Goal: Task Accomplishment & Management: Manage account settings

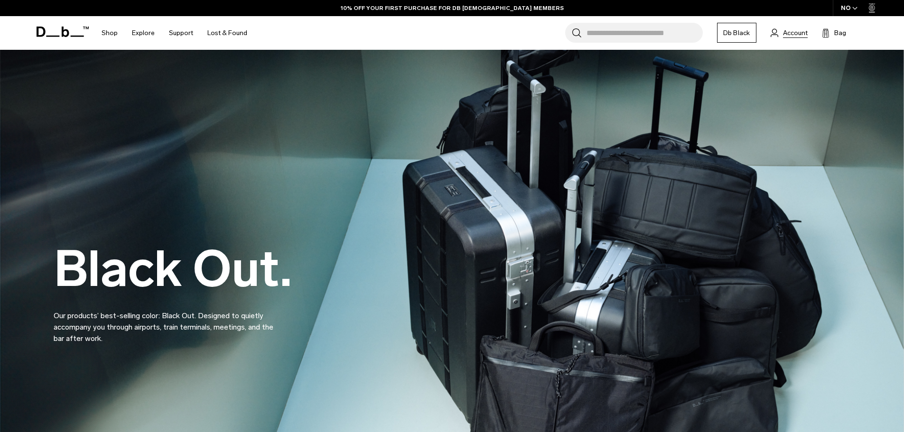
click at [795, 36] on span "Account" at bounding box center [795, 33] width 25 height 10
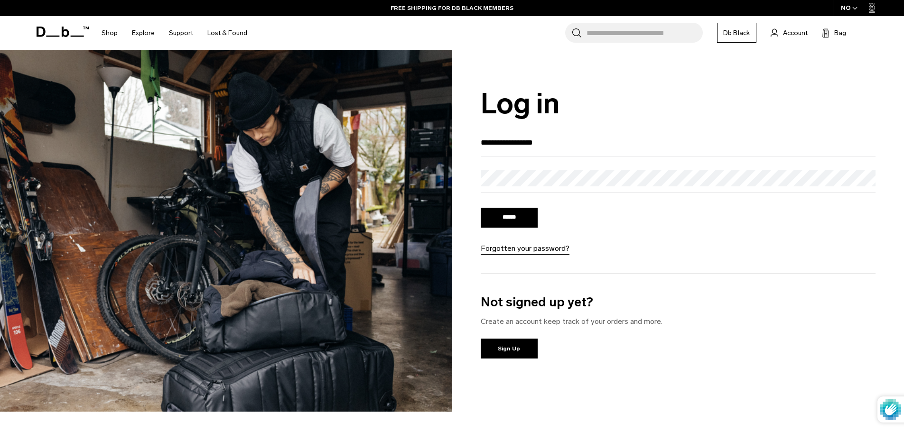
click at [530, 217] on input "******" at bounding box center [509, 218] width 57 height 20
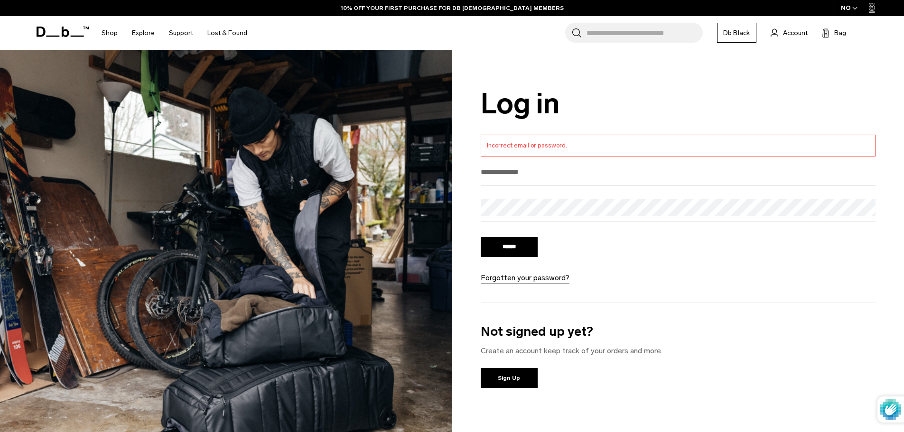
click at [536, 167] on input "email" at bounding box center [678, 172] width 395 height 16
type input "*"
click at [560, 176] on input "email" at bounding box center [678, 172] width 395 height 16
type input "**********"
click at [564, 197] on form "**********" at bounding box center [678, 209] width 395 height 149
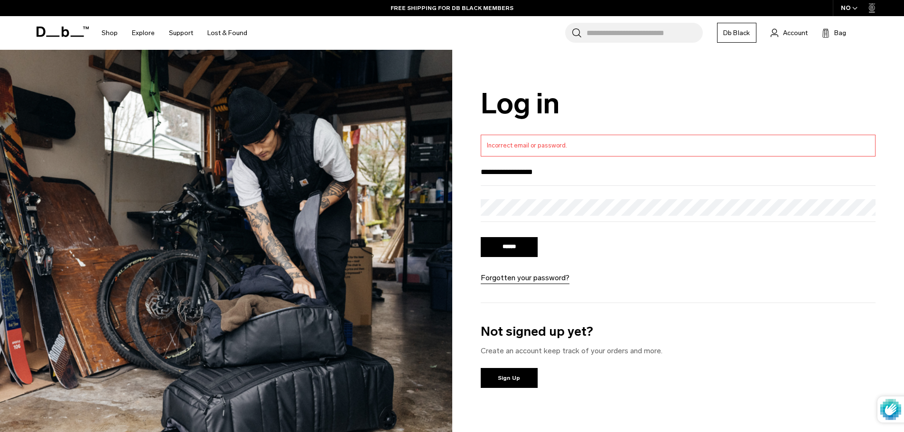
click at [527, 250] on input "******" at bounding box center [509, 247] width 57 height 20
click at [533, 180] on input "email" at bounding box center [678, 172] width 395 height 16
type input "**********"
click at [517, 251] on input "******" at bounding box center [509, 247] width 57 height 20
type input "**********"
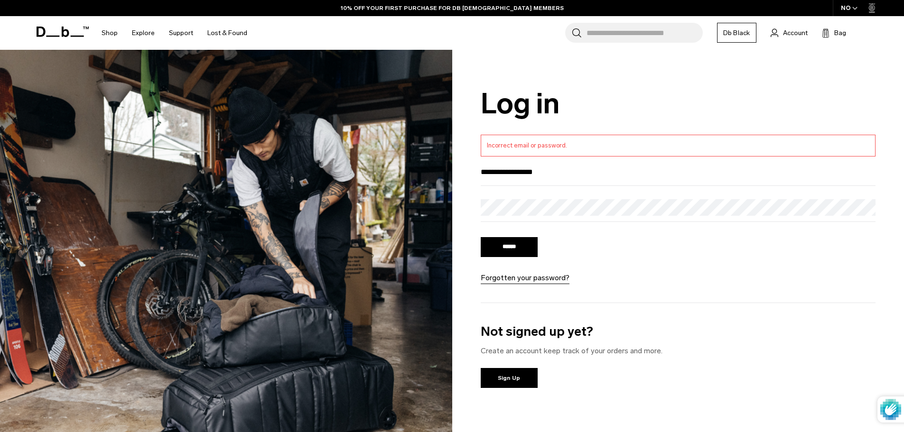
click at [562, 198] on form "**********" at bounding box center [678, 209] width 395 height 149
click at [551, 220] on div at bounding box center [678, 210] width 395 height 23
click at [481, 237] on input "******" at bounding box center [509, 247] width 57 height 20
click at [529, 280] on link "Forgotten your password?" at bounding box center [525, 277] width 89 height 11
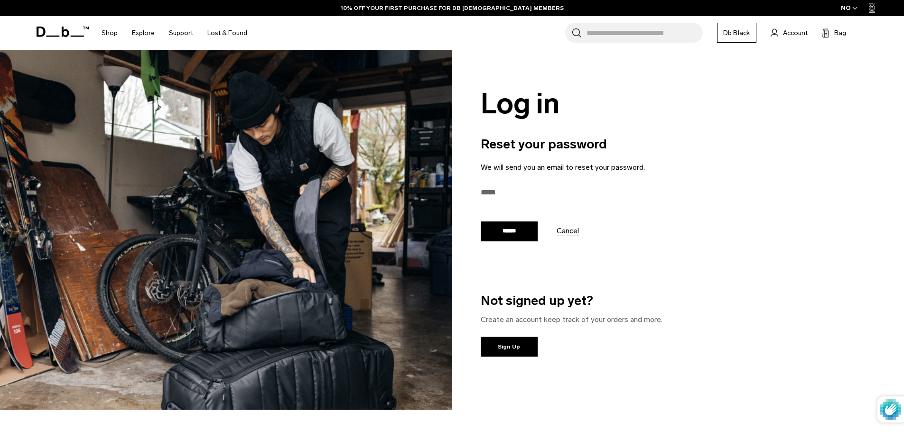
click at [504, 197] on input "email" at bounding box center [678, 193] width 395 height 16
type input "**********"
click at [514, 239] on input "******" at bounding box center [509, 232] width 57 height 20
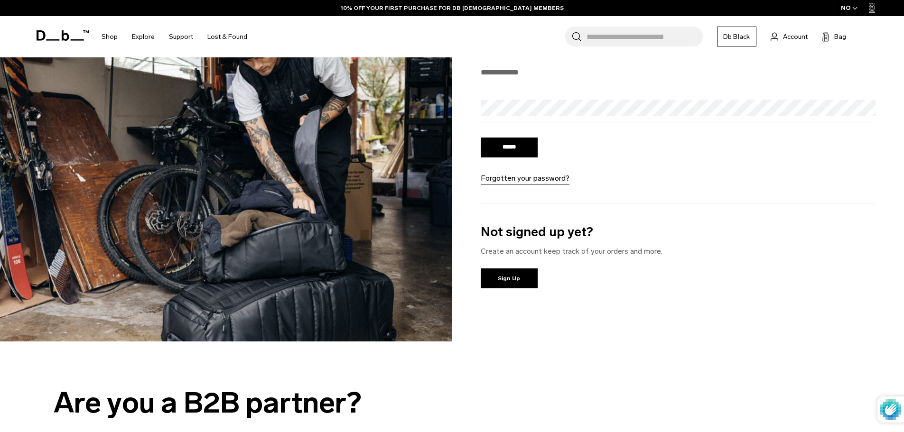
scroll to position [47, 0]
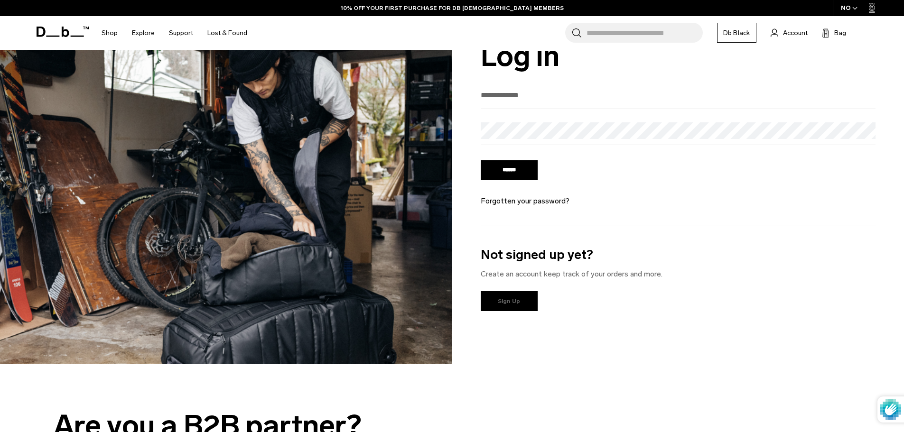
click at [503, 299] on link "Sign Up" at bounding box center [509, 301] width 57 height 20
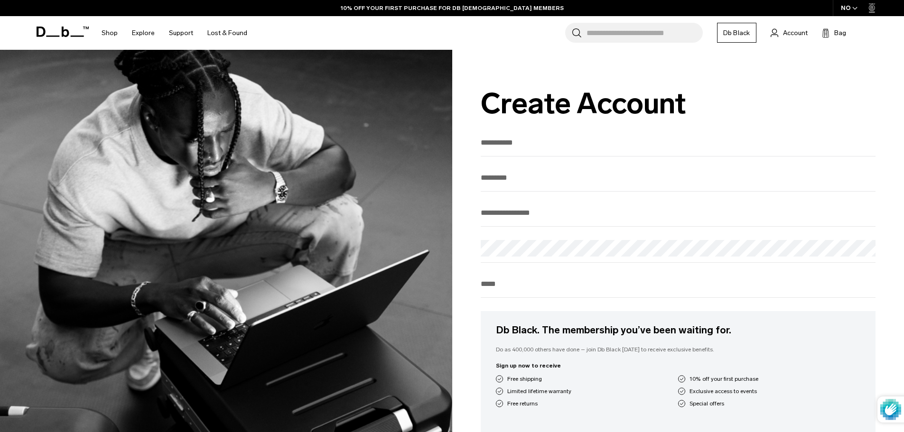
drag, startPoint x: 0, startPoint y: 0, endPoint x: 499, endPoint y: 148, distance: 520.2
click at [499, 148] on input "text" at bounding box center [678, 143] width 395 height 16
type input "****"
type input "**********"
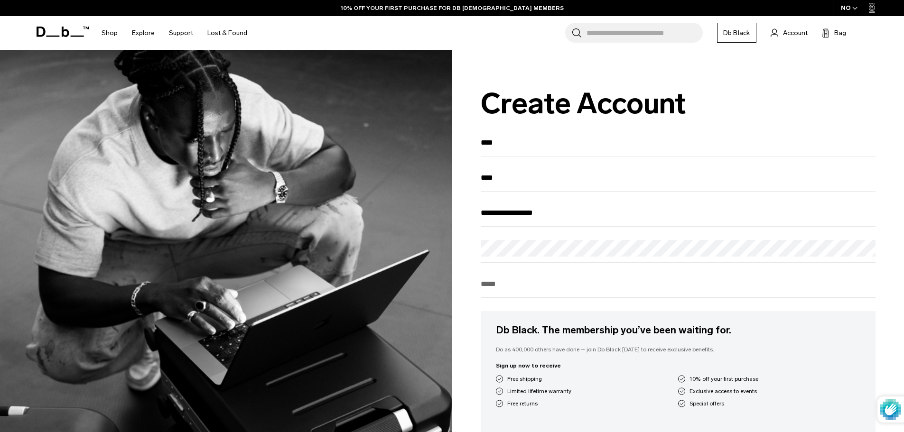
type input "********"
click at [47, 31] on icon at bounding box center [63, 32] width 52 height 10
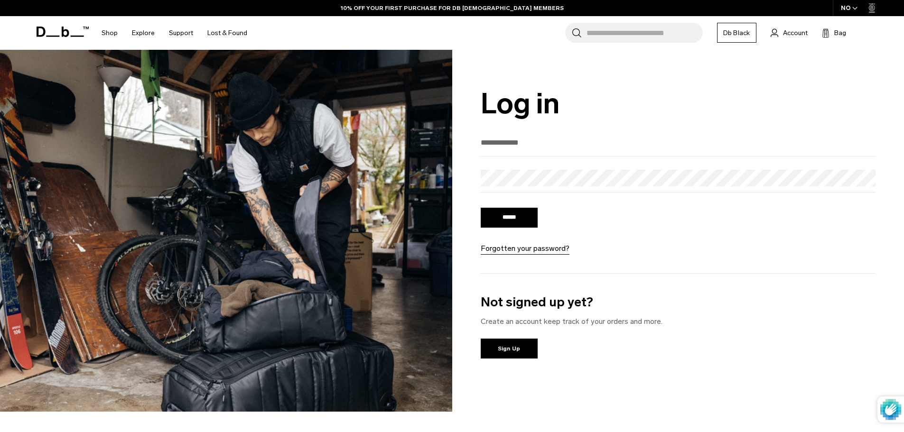
click at [520, 158] on form "****** Forgotten your password?" at bounding box center [678, 195] width 395 height 120
click at [519, 147] on input "email" at bounding box center [678, 143] width 395 height 16
type input "**********"
click at [526, 217] on input "******" at bounding box center [509, 218] width 57 height 20
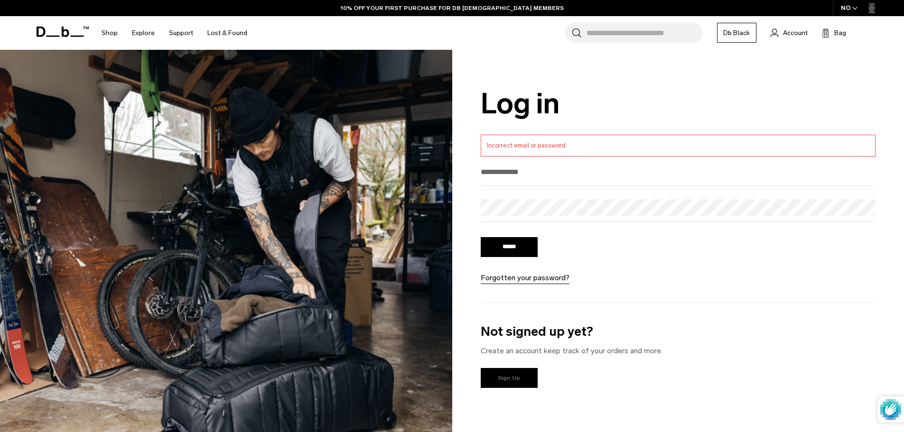
click at [512, 379] on link "Sign Up" at bounding box center [509, 378] width 57 height 20
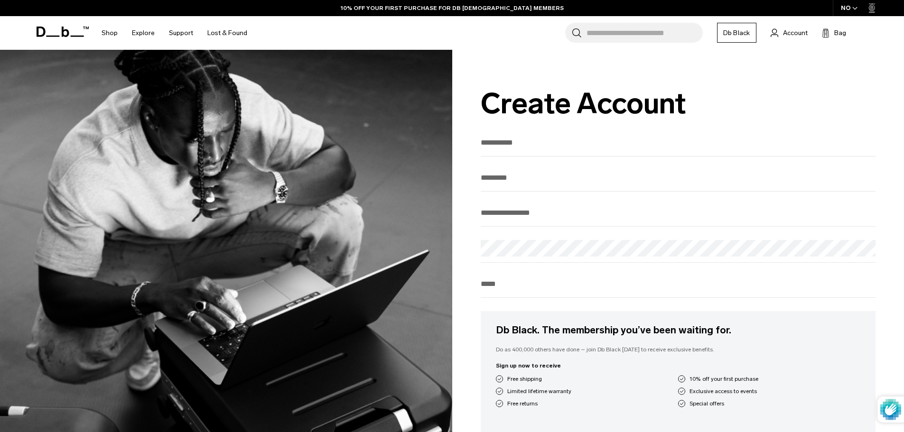
click at [542, 141] on input "text" at bounding box center [678, 143] width 395 height 16
type input "****"
type input "**********"
type input "********"
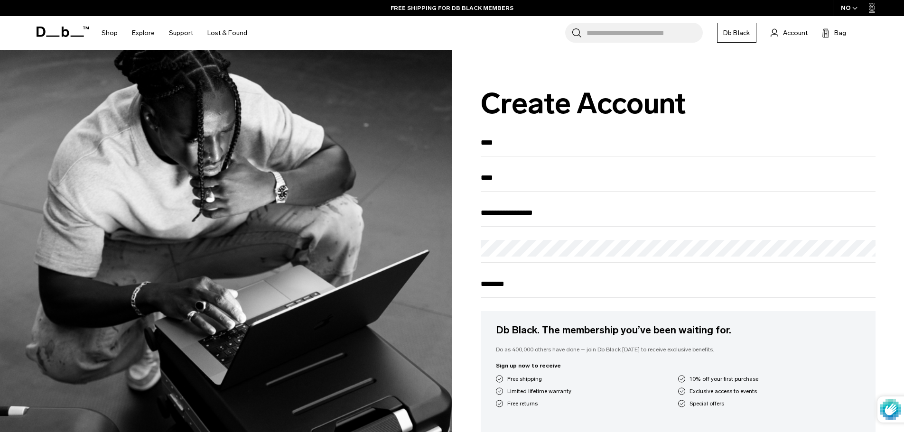
click at [519, 289] on input "********" at bounding box center [678, 284] width 395 height 16
drag, startPoint x: 519, startPoint y: 289, endPoint x: 469, endPoint y: 280, distance: 50.3
click at [469, 280] on div "**********" at bounding box center [678, 349] width 452 height 599
click at [503, 144] on input "****" at bounding box center [678, 143] width 395 height 16
click at [515, 137] on input "****" at bounding box center [678, 143] width 395 height 16
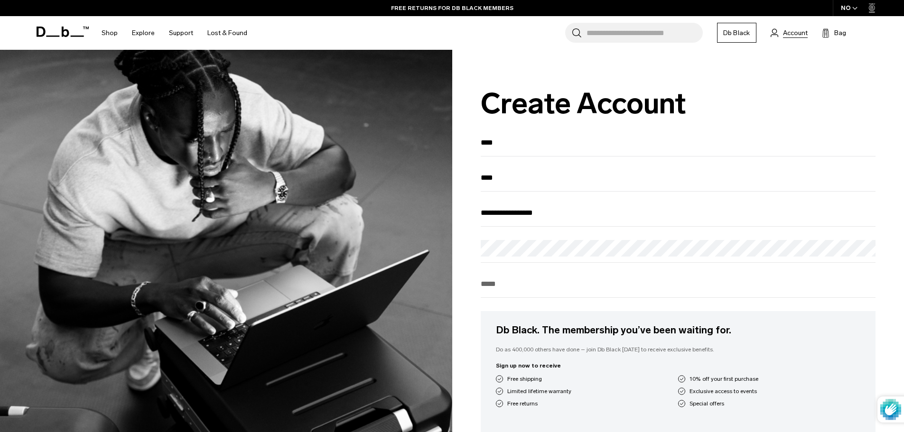
click at [796, 36] on span "Account" at bounding box center [795, 33] width 25 height 10
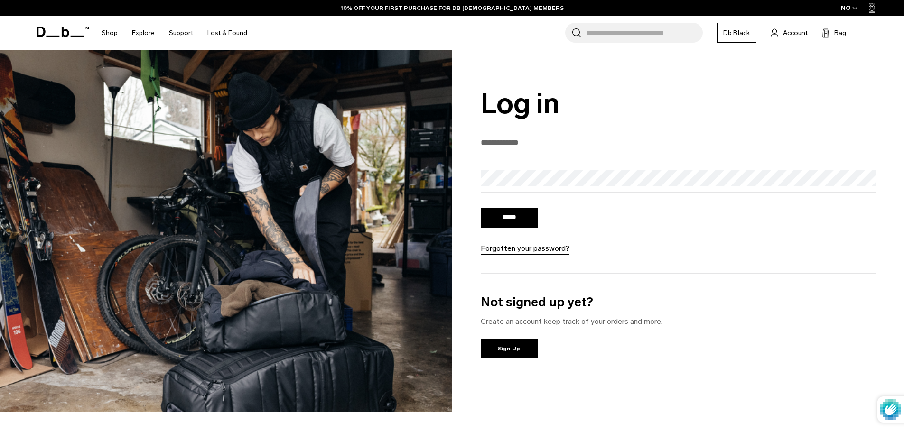
click at [517, 348] on link "Sign Up" at bounding box center [509, 349] width 57 height 20
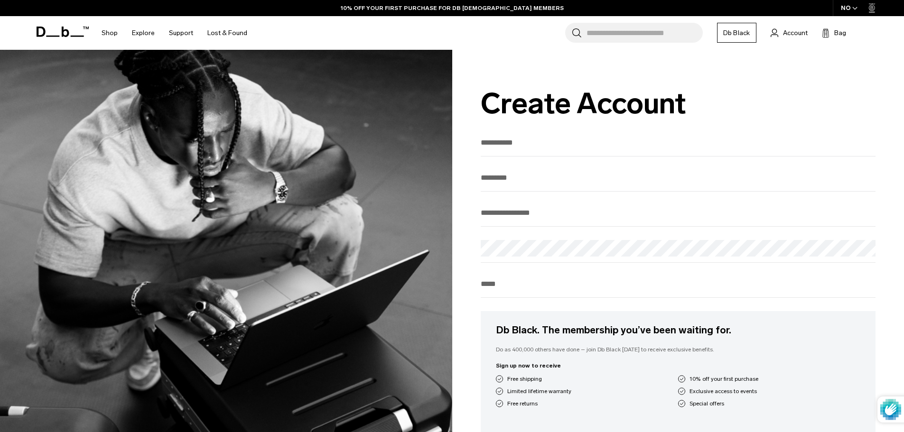
click at [545, 140] on input "text" at bounding box center [678, 143] width 395 height 16
type input "****"
type input "**********"
type input "********"
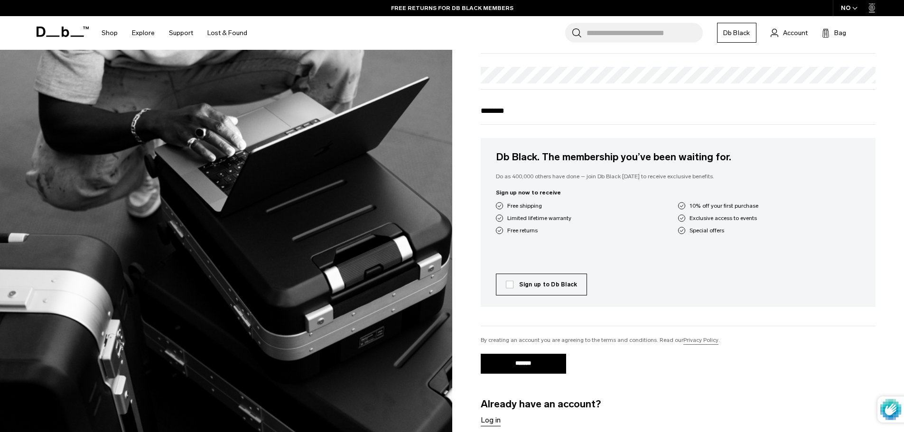
scroll to position [190, 0]
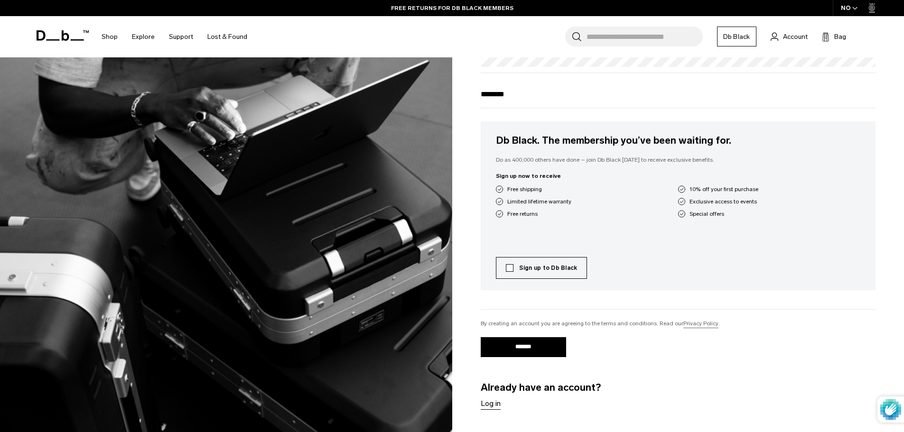
click at [510, 272] on label "Sign up to Db Black" at bounding box center [542, 268] width 72 height 9
click at [519, 351] on input "*******" at bounding box center [523, 347] width 85 height 20
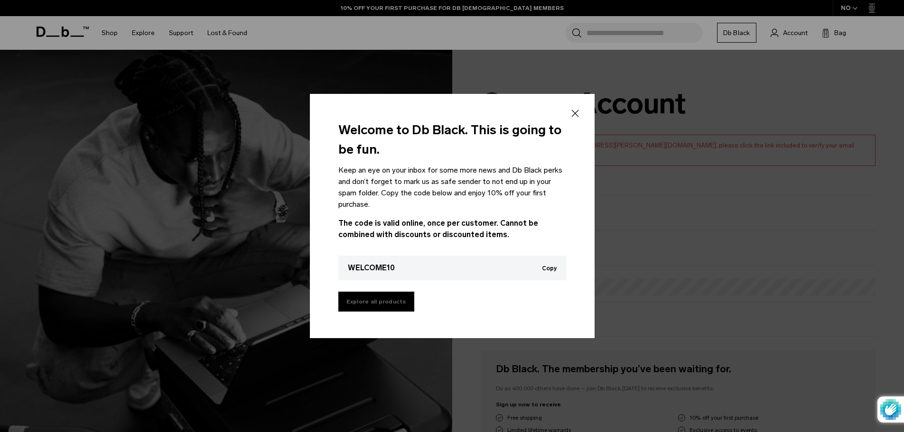
click at [382, 304] on link "Explore all products" at bounding box center [376, 302] width 76 height 20
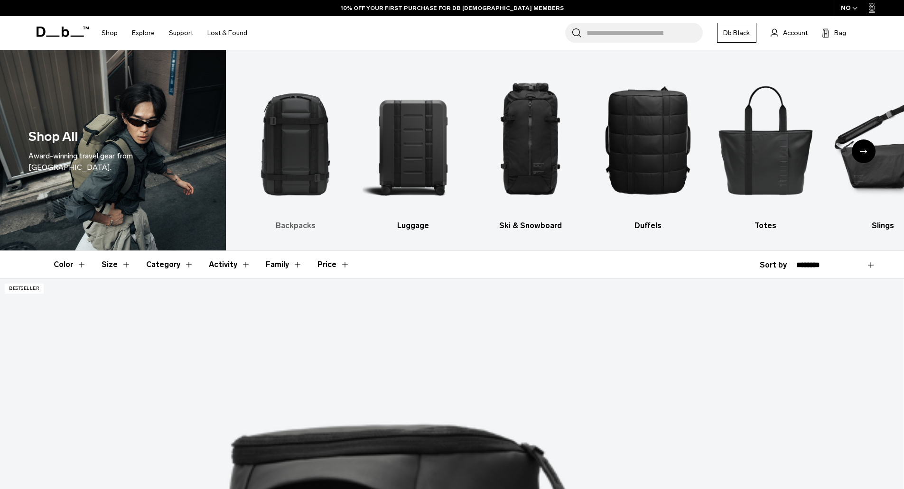
click at [291, 161] on img "1 / 10" at bounding box center [295, 139] width 101 height 151
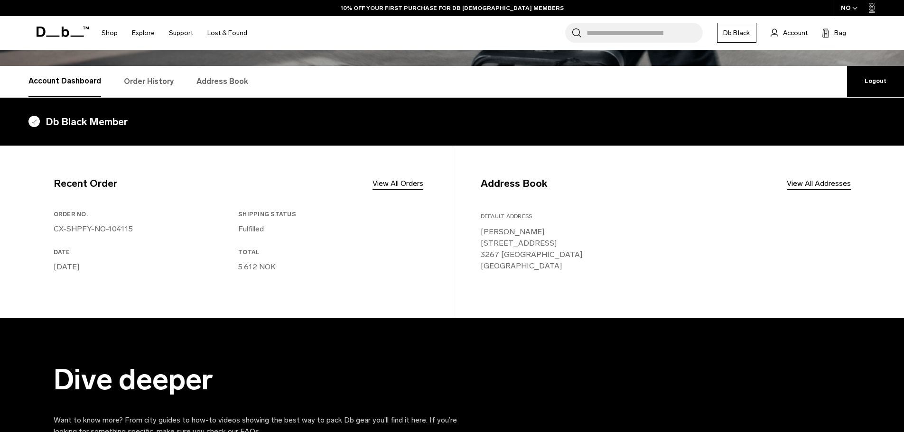
scroll to position [142, 0]
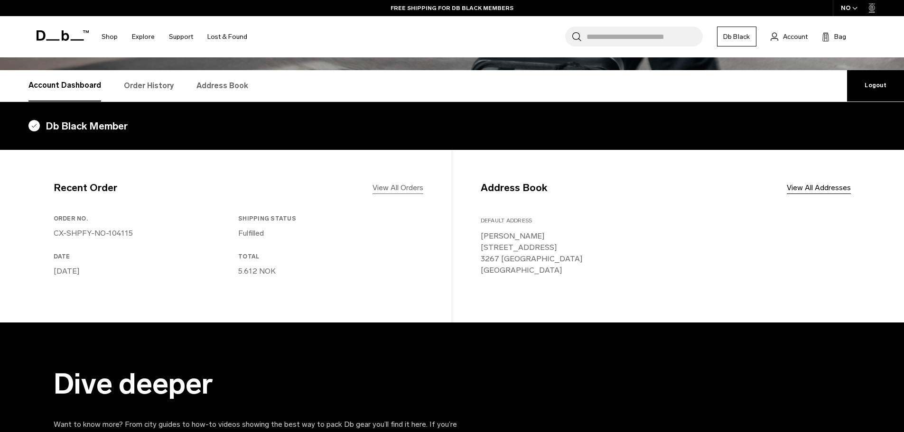
click at [406, 186] on link "View All Orders" at bounding box center [398, 187] width 51 height 11
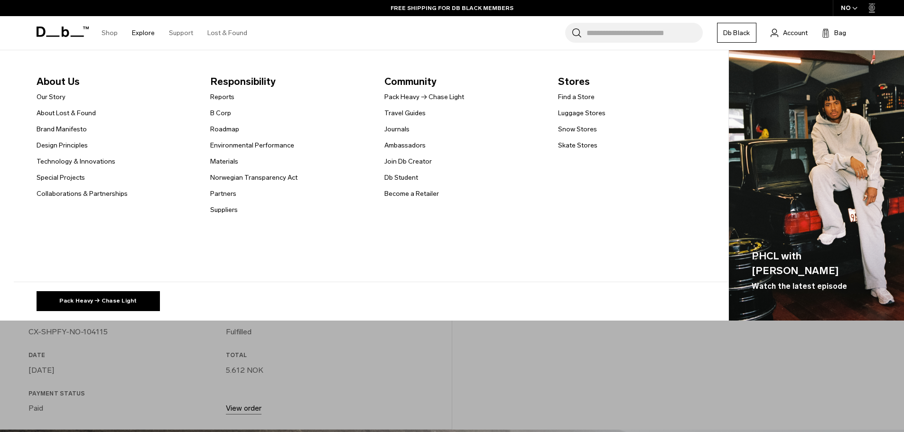
click at [143, 31] on link "Explore" at bounding box center [143, 33] width 23 height 34
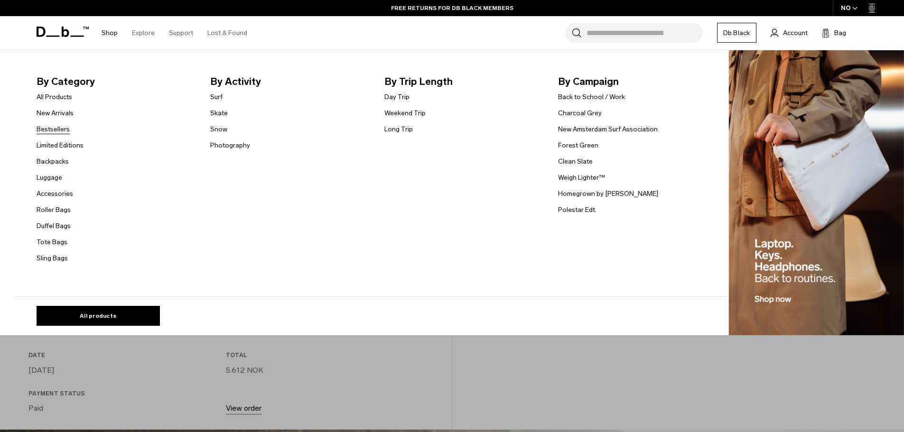
click at [61, 132] on link "Bestsellers" at bounding box center [53, 129] width 33 height 10
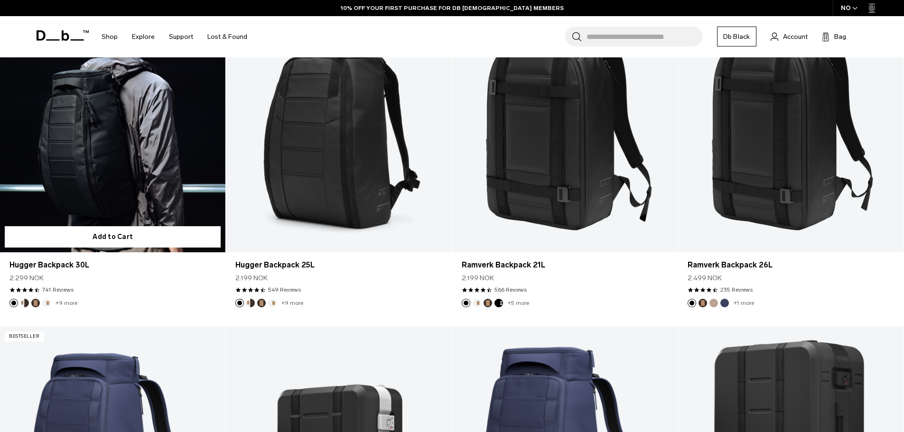
scroll to position [332, 0]
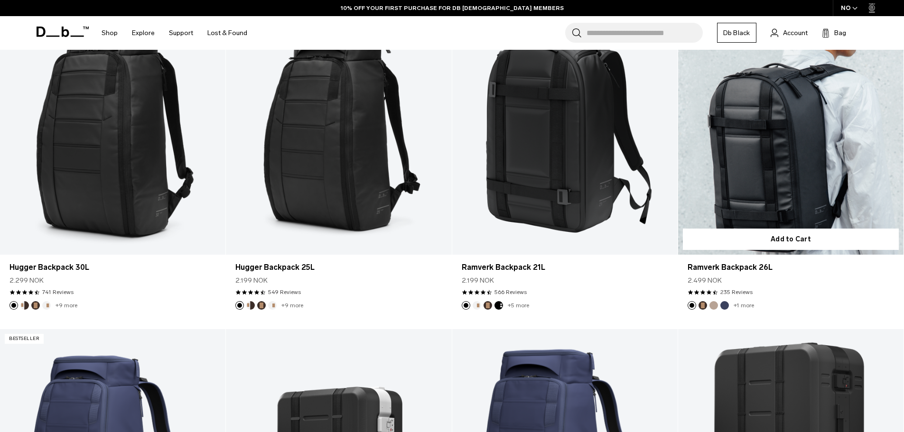
click at [761, 151] on link "Ramverk Backpack 26L" at bounding box center [790, 129] width 225 height 251
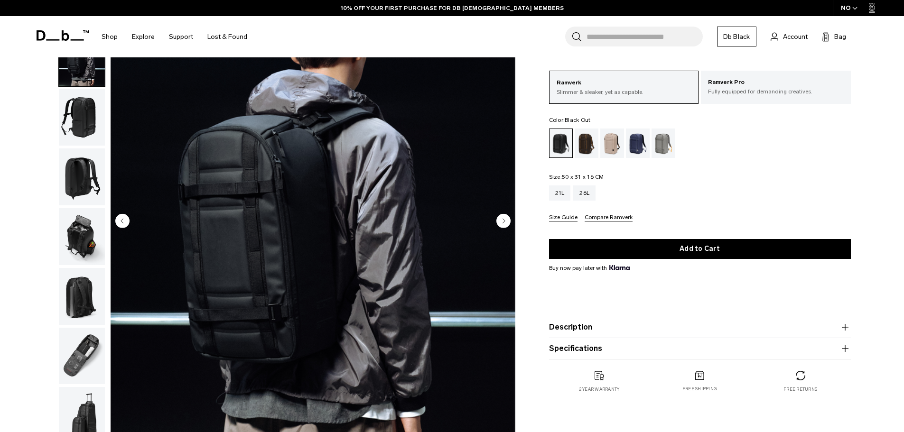
click at [505, 221] on circle "Next slide" at bounding box center [503, 221] width 14 height 14
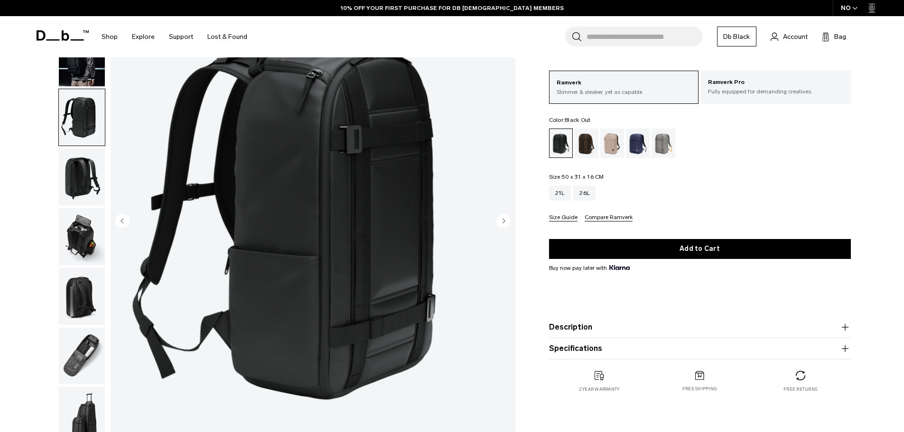
click at [505, 221] on circle "Next slide" at bounding box center [503, 221] width 14 height 14
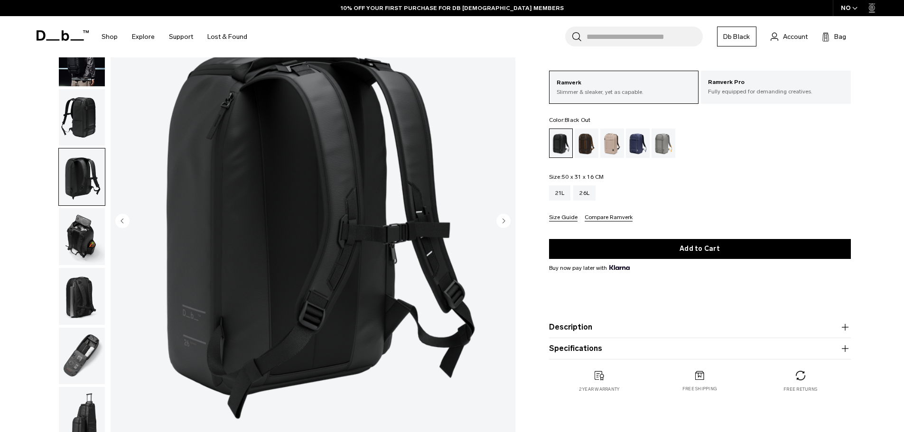
click at [505, 221] on circle "Next slide" at bounding box center [503, 221] width 14 height 14
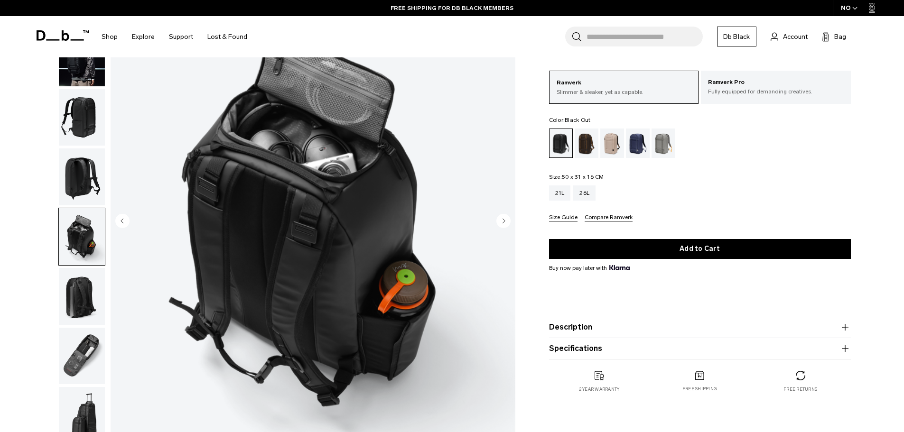
click at [505, 221] on circle "Next slide" at bounding box center [503, 221] width 14 height 14
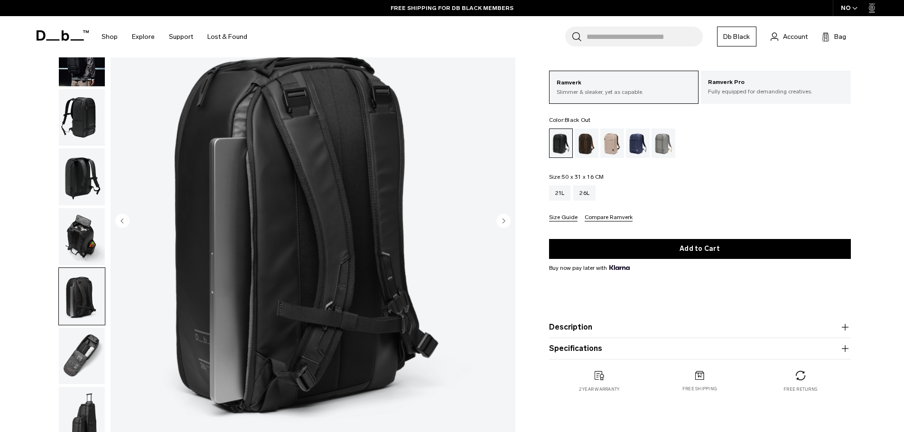
click at [505, 221] on circle "Next slide" at bounding box center [503, 221] width 14 height 14
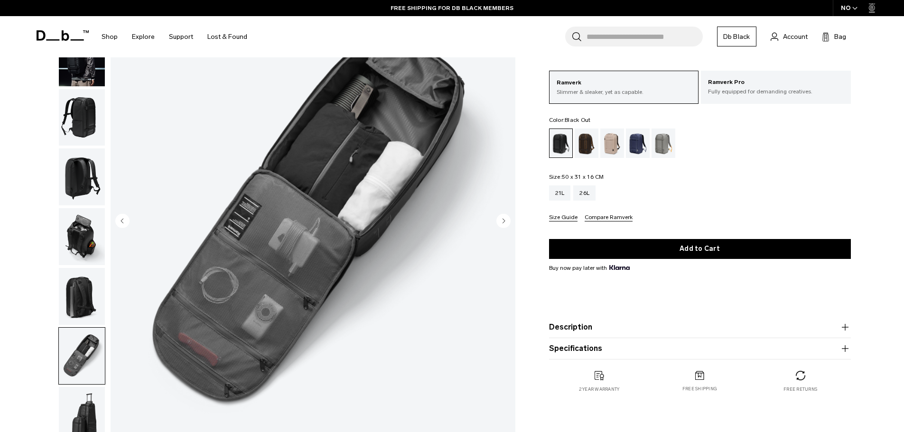
click at [505, 221] on circle "Next slide" at bounding box center [503, 221] width 14 height 14
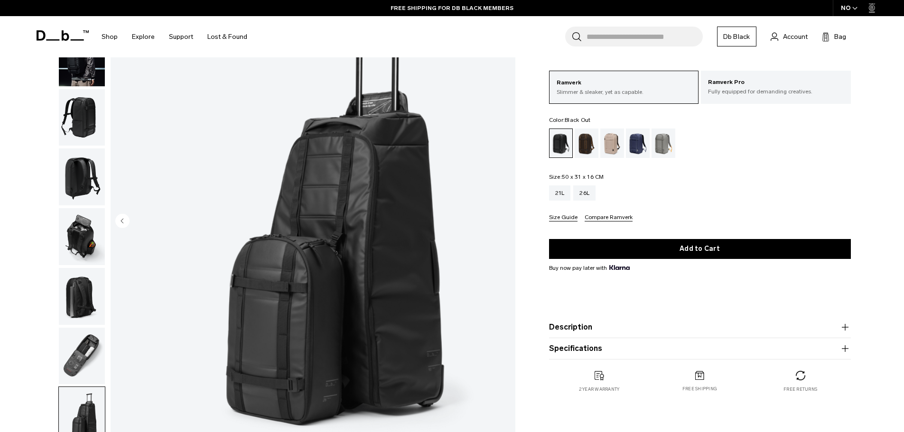
click at [505, 221] on img "8 / 8" at bounding box center [313, 221] width 405 height 505
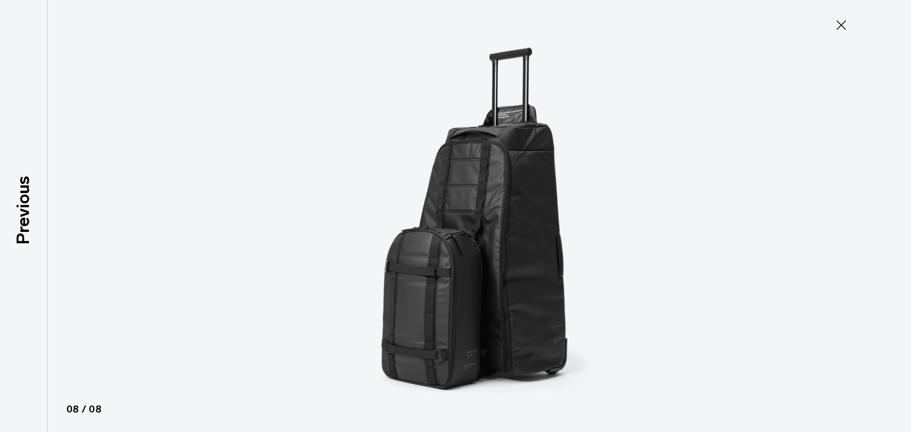
click at [505, 221] on img at bounding box center [455, 216] width 427 height 432
click at [838, 25] on icon at bounding box center [841, 25] width 15 height 15
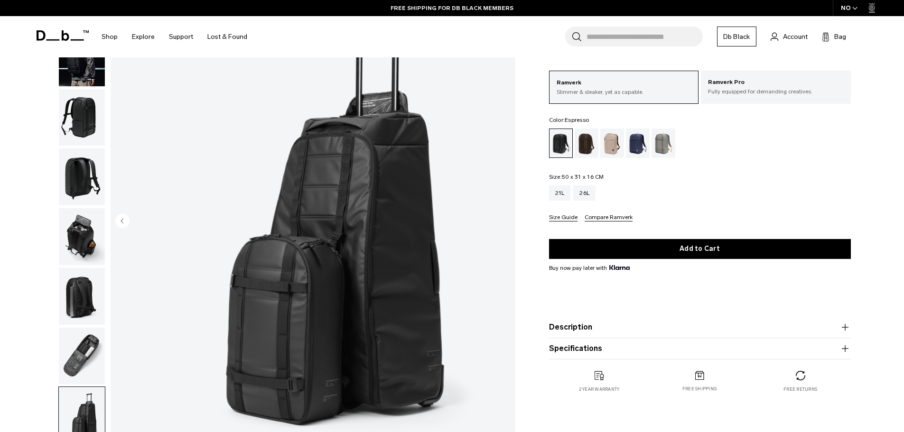
click at [580, 147] on div "Espresso" at bounding box center [587, 143] width 24 height 29
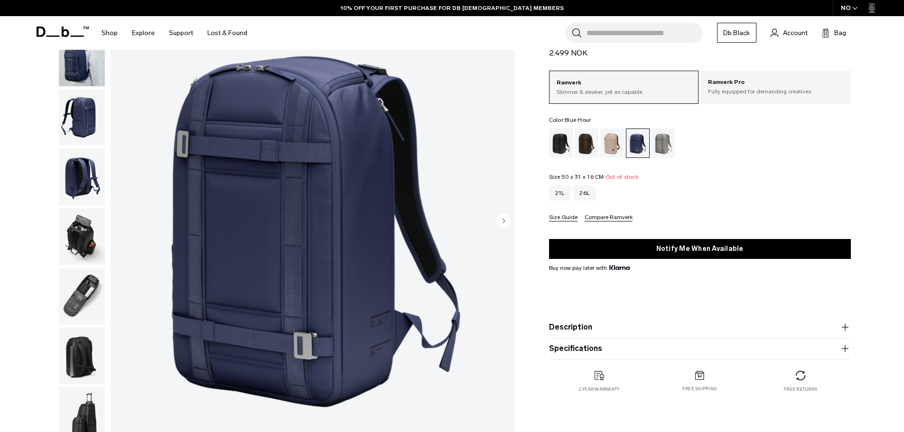
click at [663, 139] on div "Sand Grey" at bounding box center [664, 143] width 24 height 29
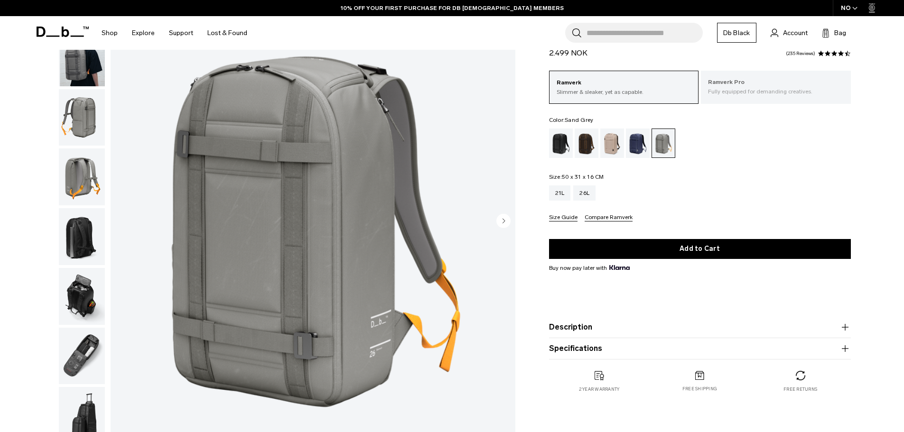
click at [747, 101] on div "Ramverk Pro Fully equipped for demanding creatives." at bounding box center [776, 87] width 150 height 32
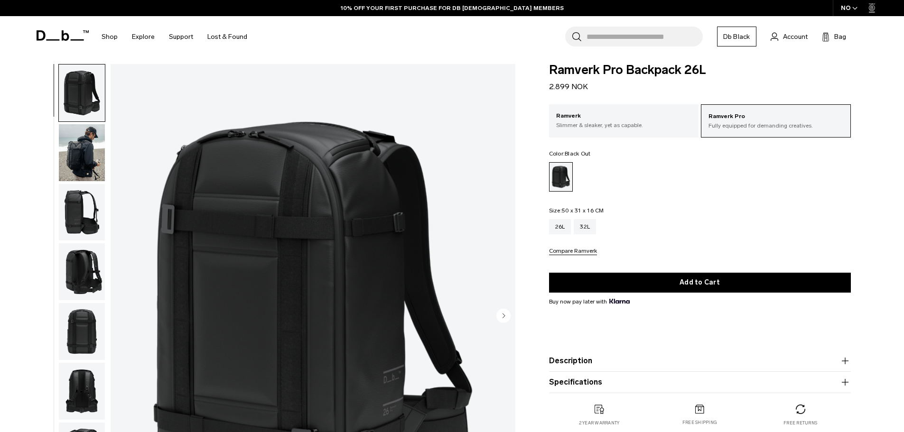
scroll to position [142, 0]
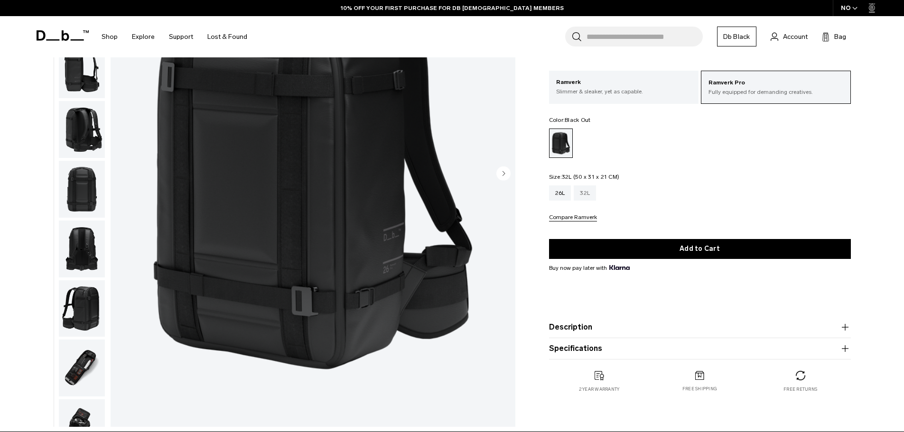
click at [588, 196] on div "32L" at bounding box center [585, 193] width 22 height 15
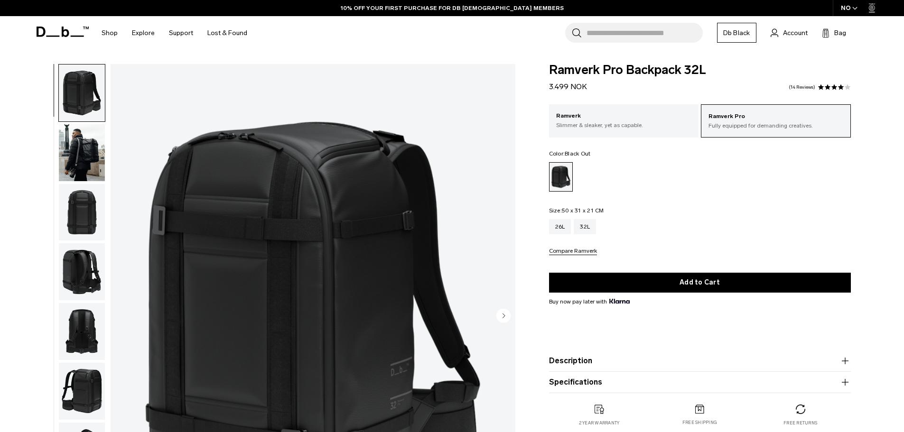
click at [79, 157] on img "button" at bounding box center [82, 152] width 46 height 57
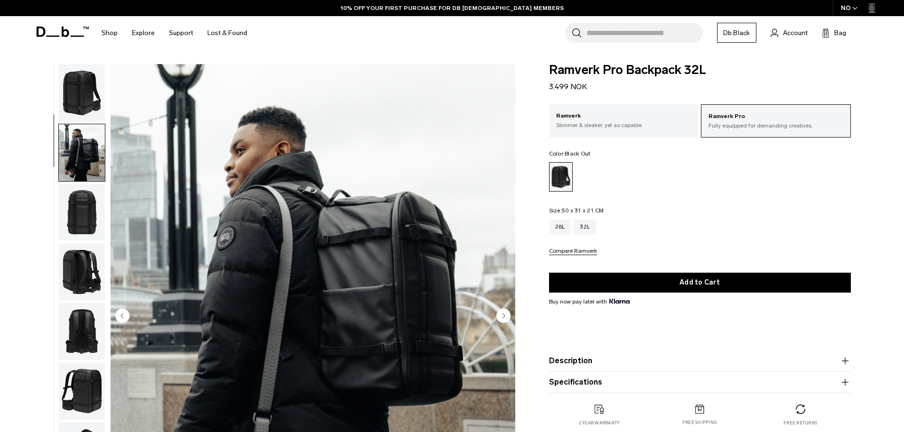
scroll to position [60, 0]
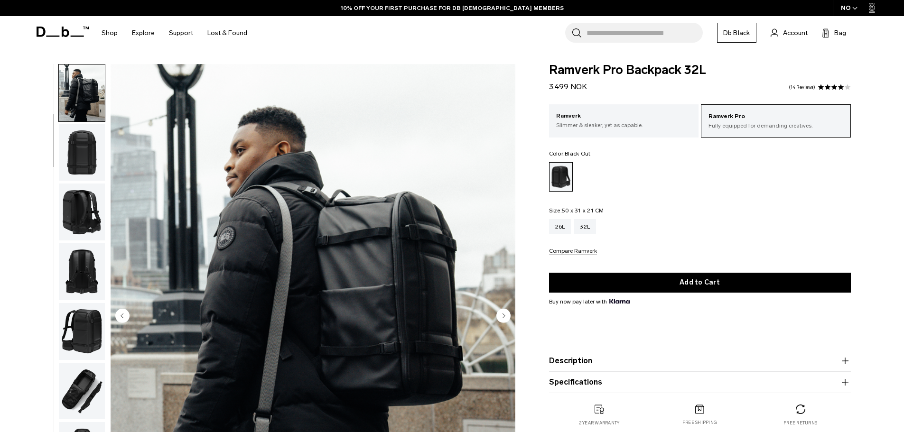
click at [508, 317] on circle "Next slide" at bounding box center [503, 315] width 14 height 14
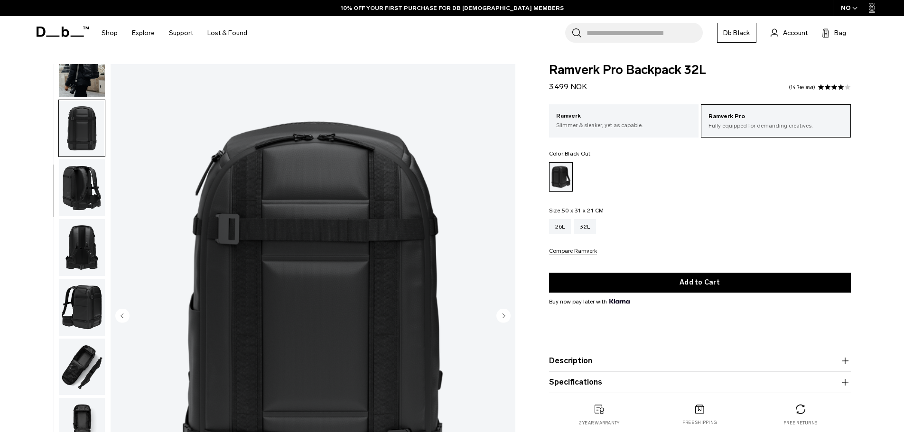
scroll to position [90, 0]
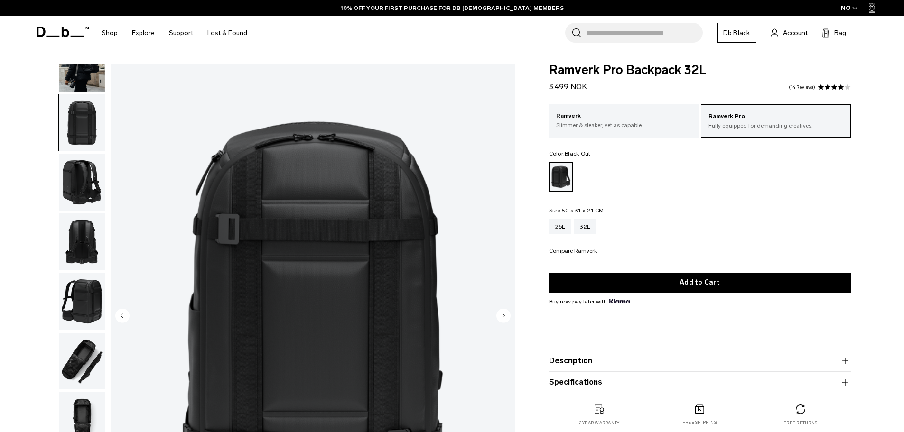
click at [508, 317] on circle "Next slide" at bounding box center [503, 315] width 14 height 14
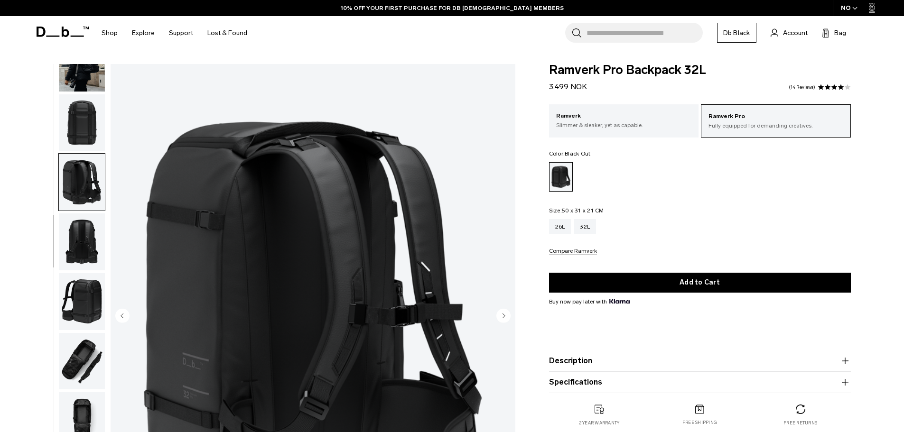
click at [508, 317] on circle "Next slide" at bounding box center [503, 315] width 14 height 14
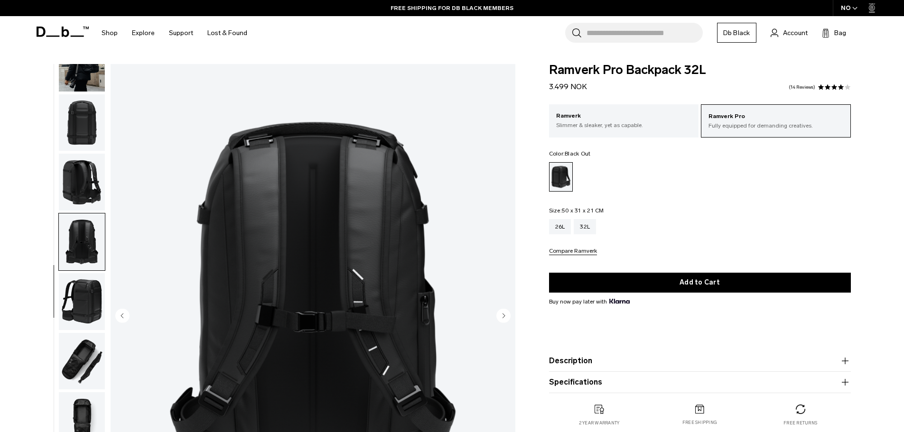
click at [508, 317] on circle "Next slide" at bounding box center [503, 315] width 14 height 14
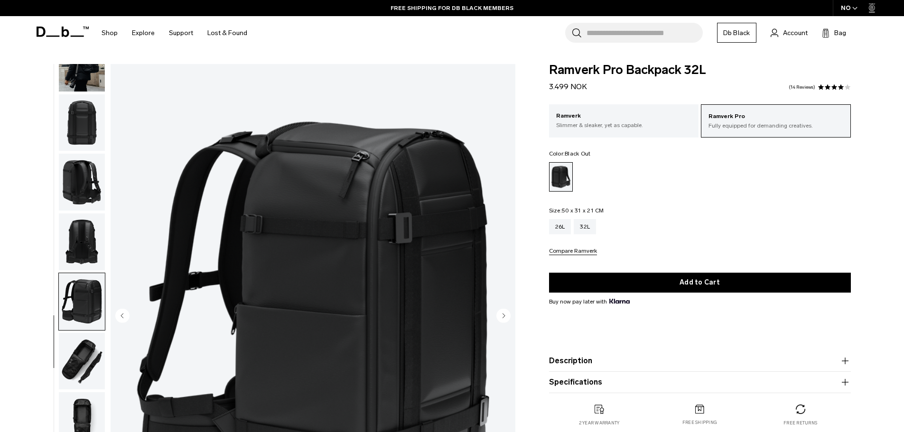
click at [508, 317] on circle "Next slide" at bounding box center [503, 315] width 14 height 14
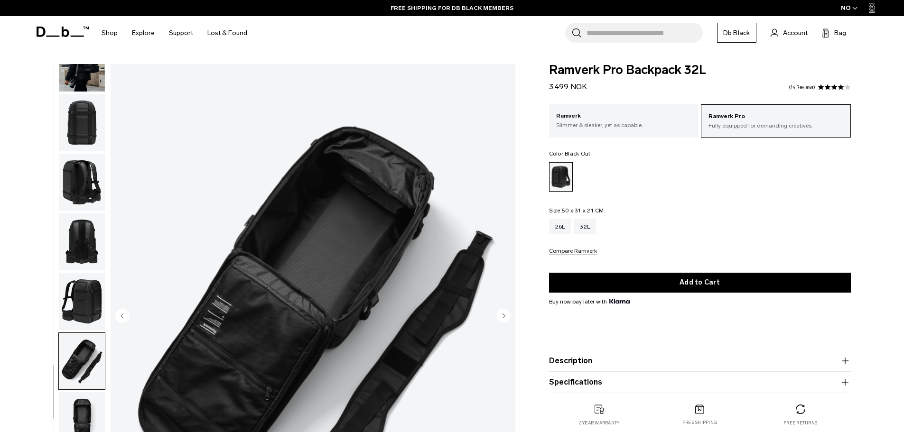
click at [508, 317] on circle "Next slide" at bounding box center [503, 315] width 14 height 14
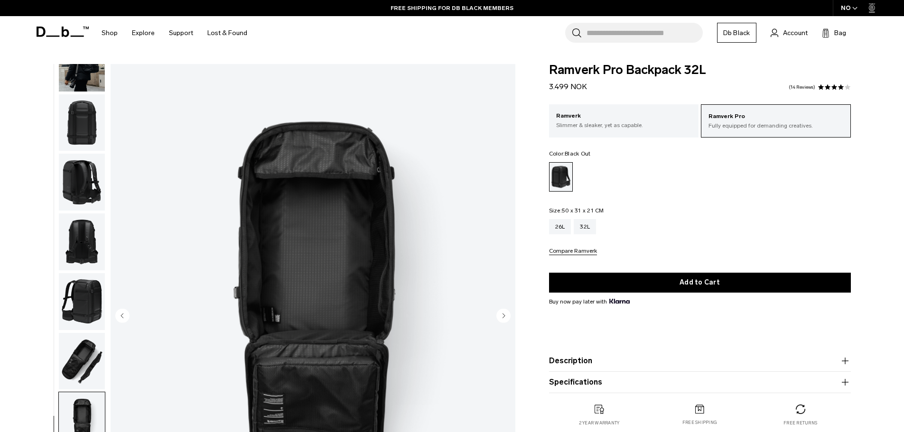
click at [508, 317] on circle "Next slide" at bounding box center [503, 315] width 14 height 14
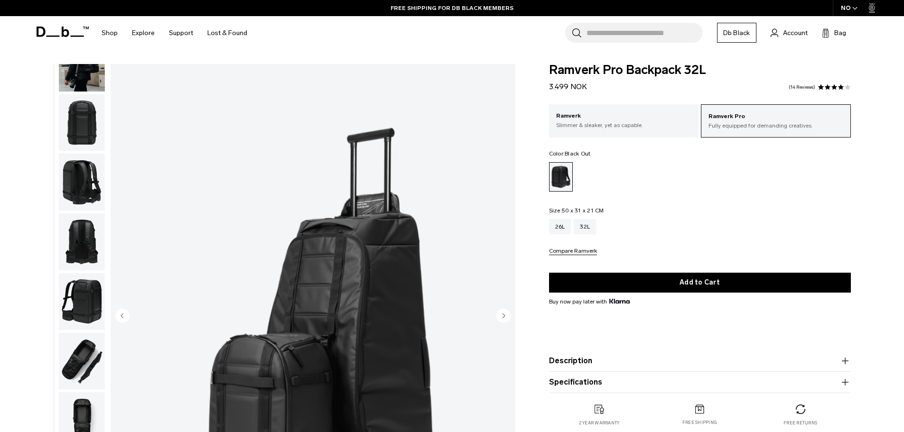
click at [508, 317] on circle "Next slide" at bounding box center [503, 315] width 14 height 14
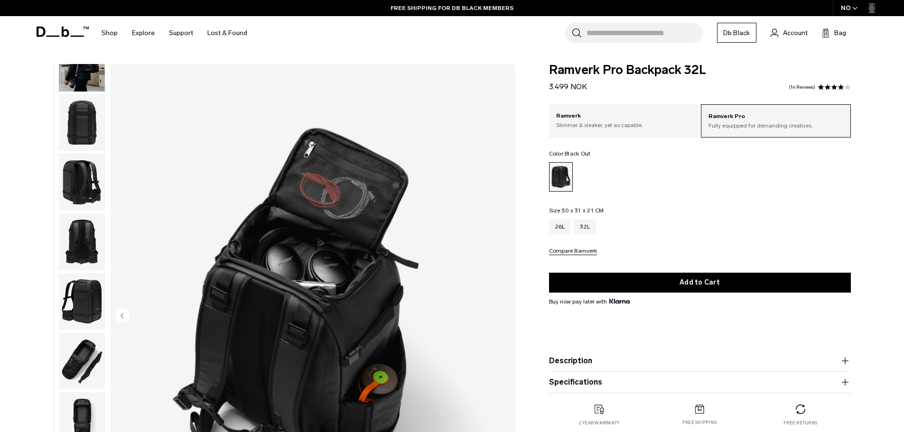
click at [508, 317] on div "10 / 10" at bounding box center [313, 316] width 405 height 505
click at [508, 317] on img "10 / 10" at bounding box center [313, 316] width 405 height 505
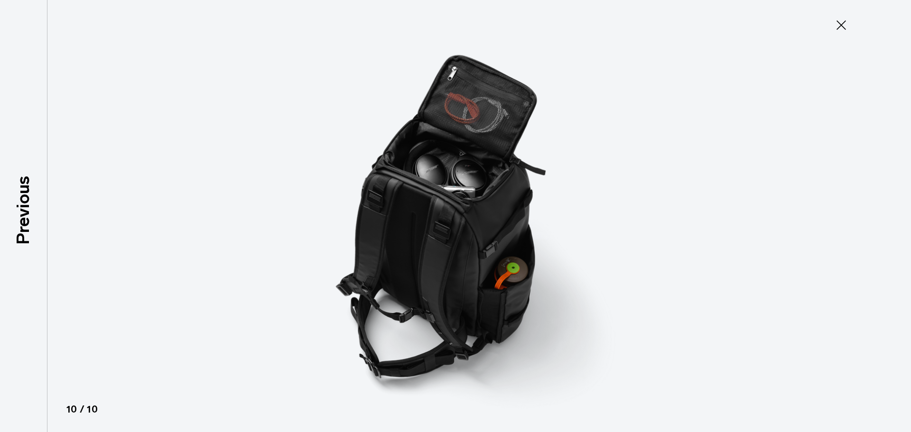
click at [508, 317] on img at bounding box center [455, 216] width 427 height 432
click at [837, 20] on icon at bounding box center [841, 25] width 15 height 15
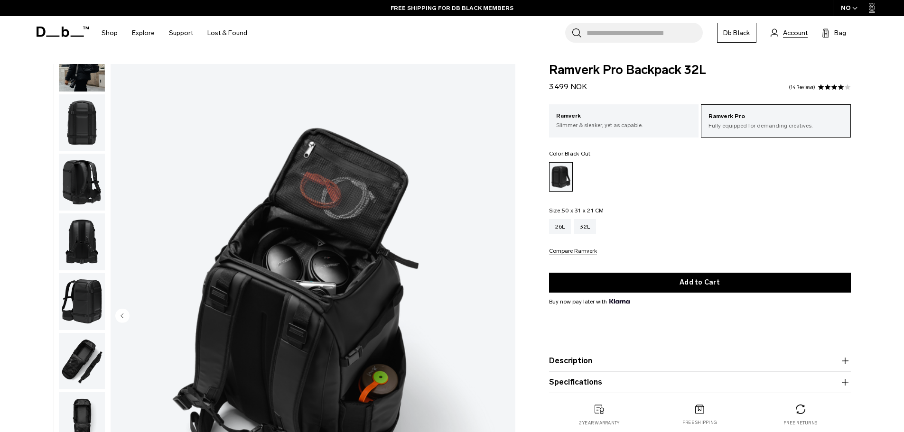
click at [803, 36] on span "Account" at bounding box center [795, 33] width 25 height 10
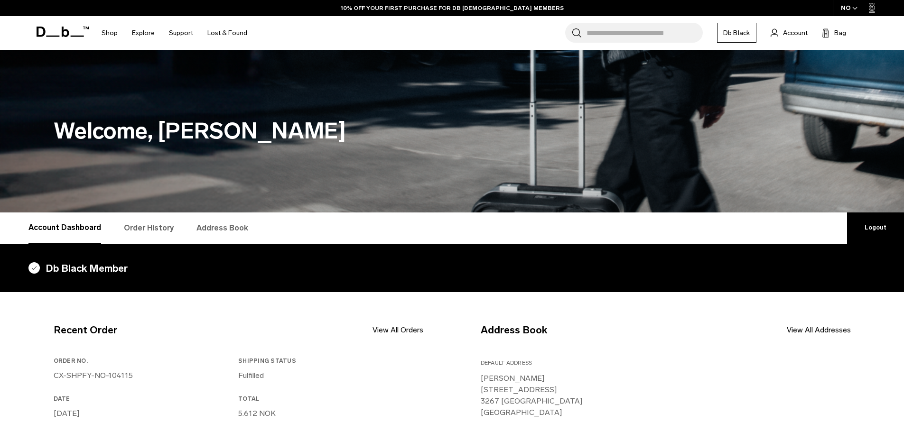
click at [158, 231] on link "Order History" at bounding box center [149, 228] width 50 height 31
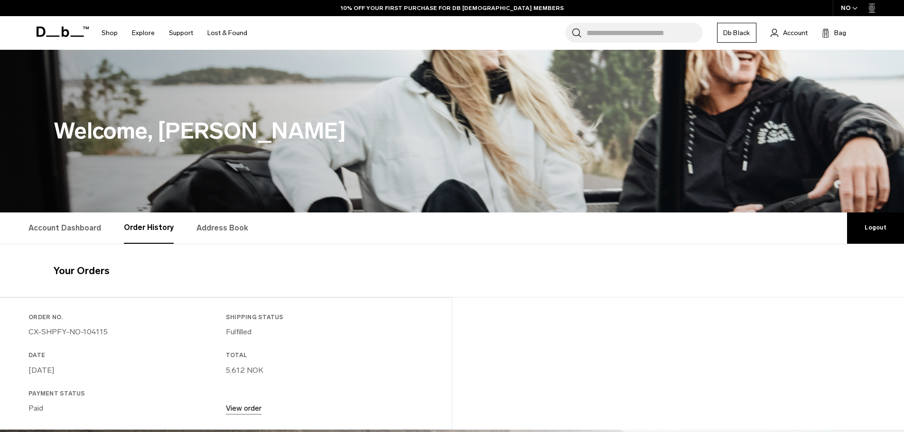
click at [207, 229] on link "Address Book" at bounding box center [222, 228] width 52 height 31
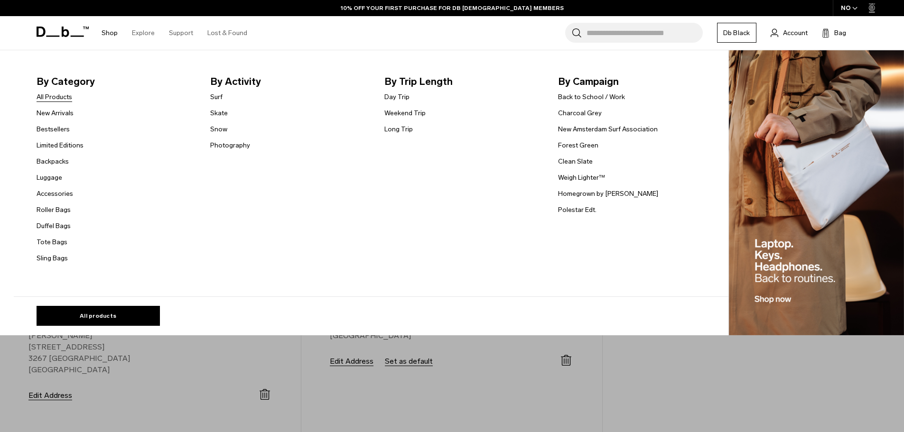
click at [65, 100] on link "All Products" at bounding box center [55, 97] width 36 height 10
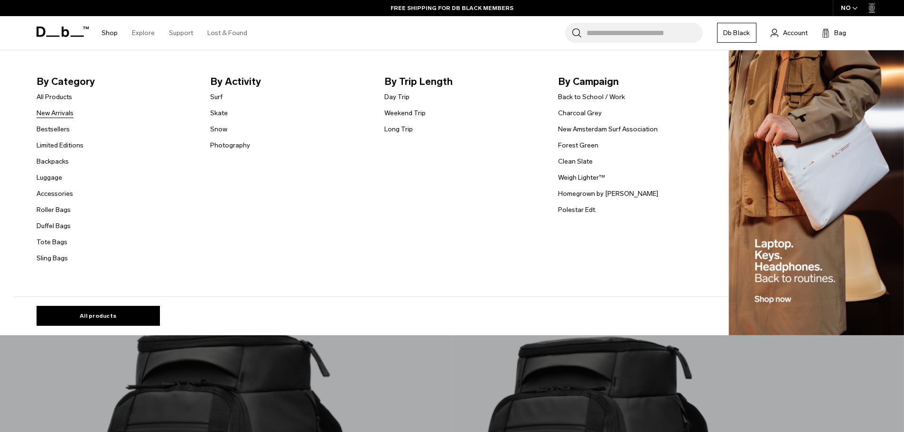
click at [57, 115] on link "New Arrivals" at bounding box center [55, 113] width 37 height 10
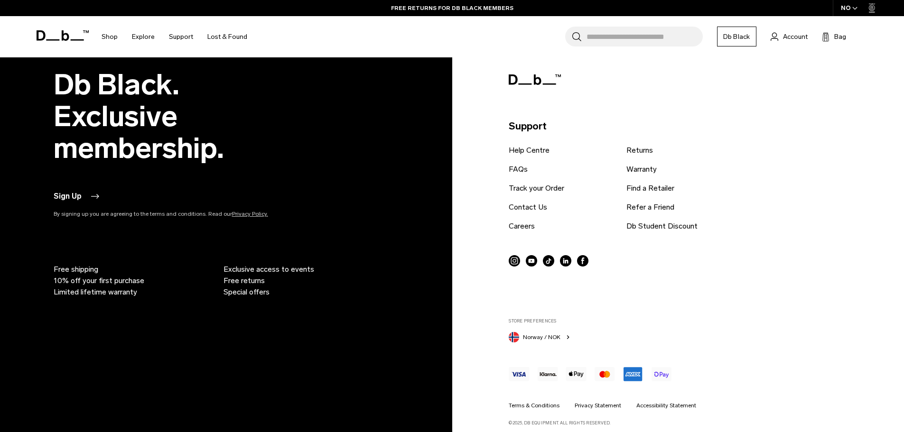
scroll to position [3650, 0]
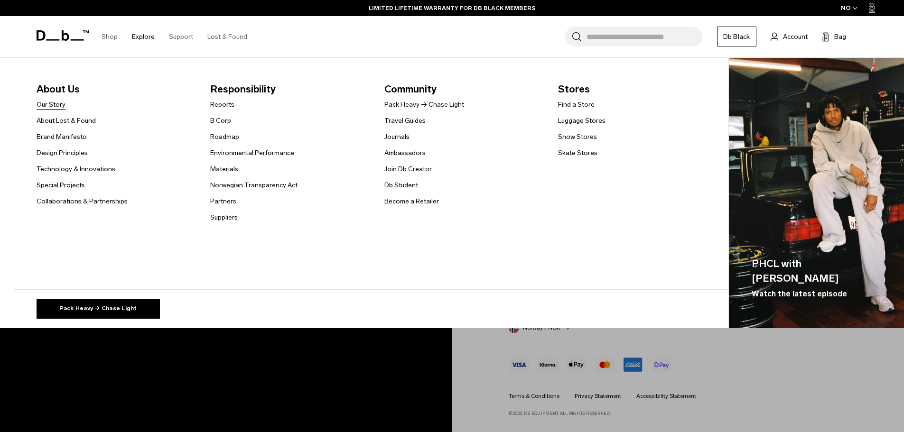
click at [60, 103] on link "Our Story" at bounding box center [51, 105] width 29 height 10
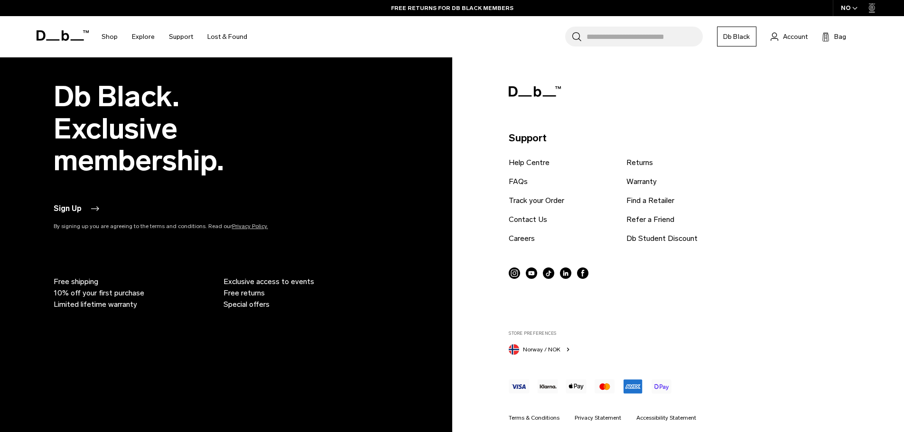
scroll to position [1501, 0]
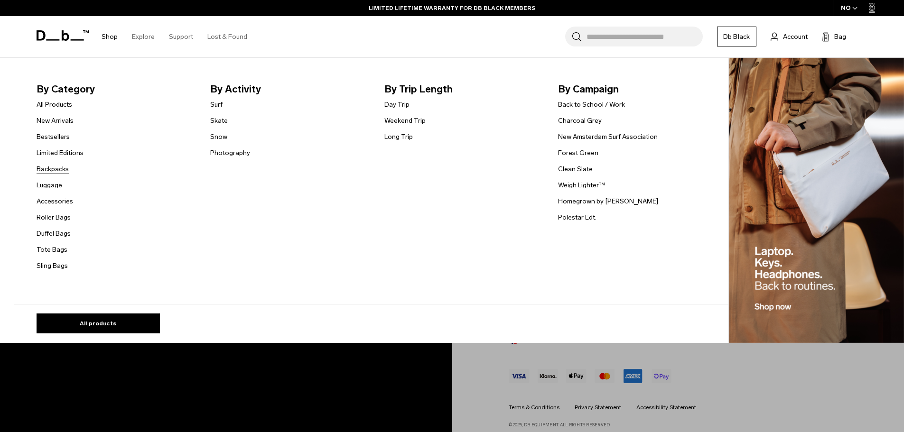
click at [57, 168] on link "Backpacks" at bounding box center [53, 169] width 32 height 10
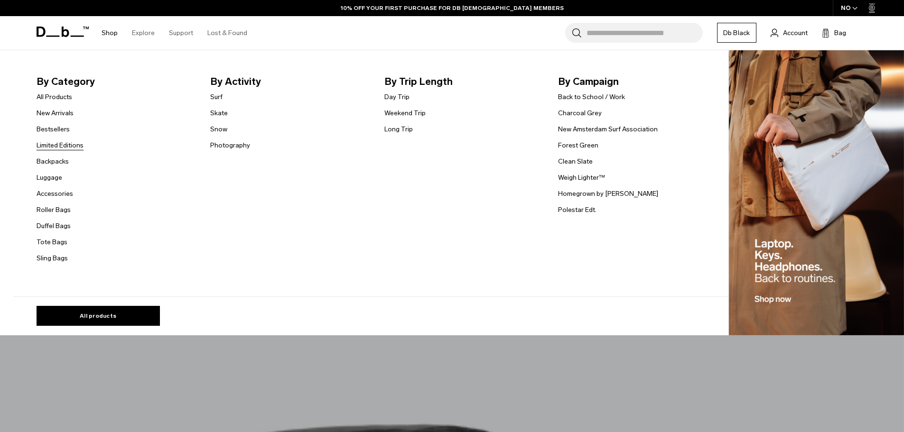
click at [65, 149] on link "Limited Editions" at bounding box center [60, 145] width 47 height 10
click at [397, 99] on link "Day Trip" at bounding box center [396, 97] width 25 height 10
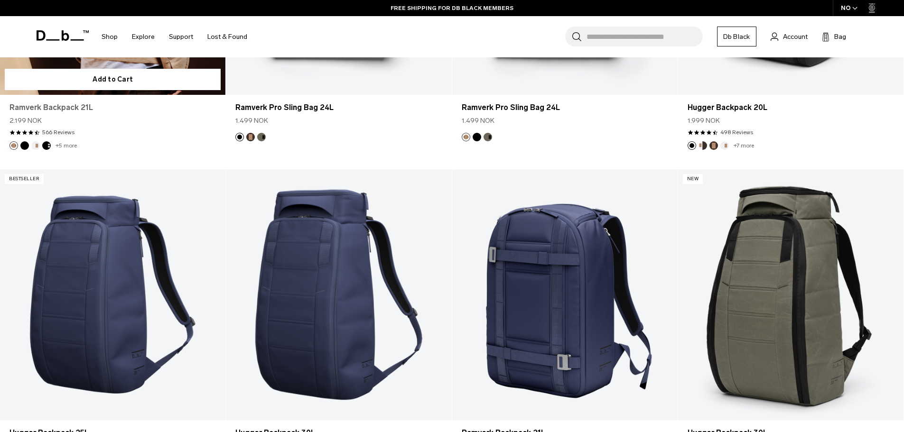
scroll to position [1249, 0]
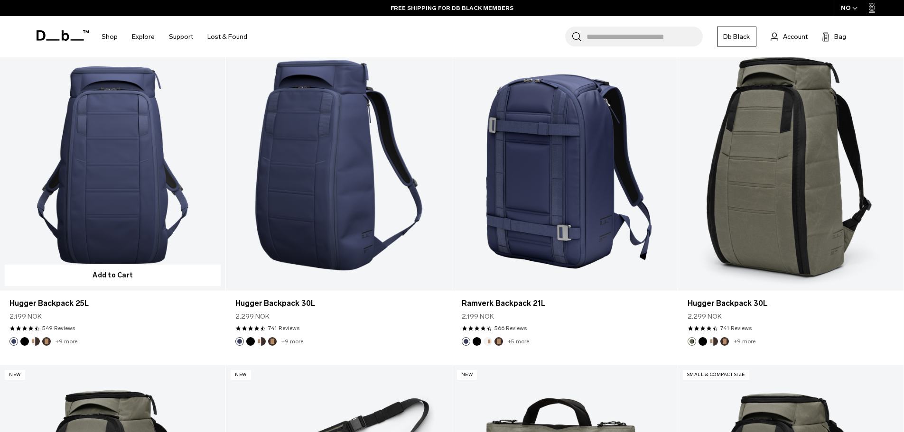
click at [174, 208] on link "Hugger Backpack 25L" at bounding box center [112, 165] width 225 height 251
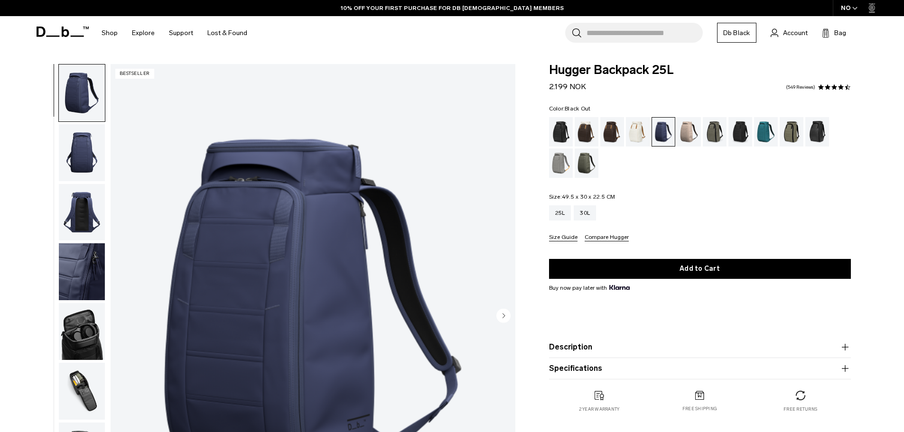
click at [553, 117] on div "Black Out" at bounding box center [561, 131] width 24 height 29
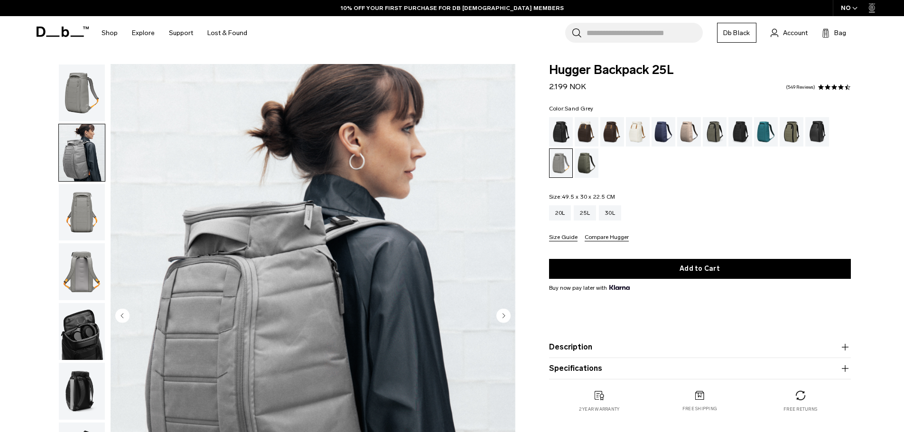
click at [66, 212] on img "button" at bounding box center [82, 212] width 46 height 57
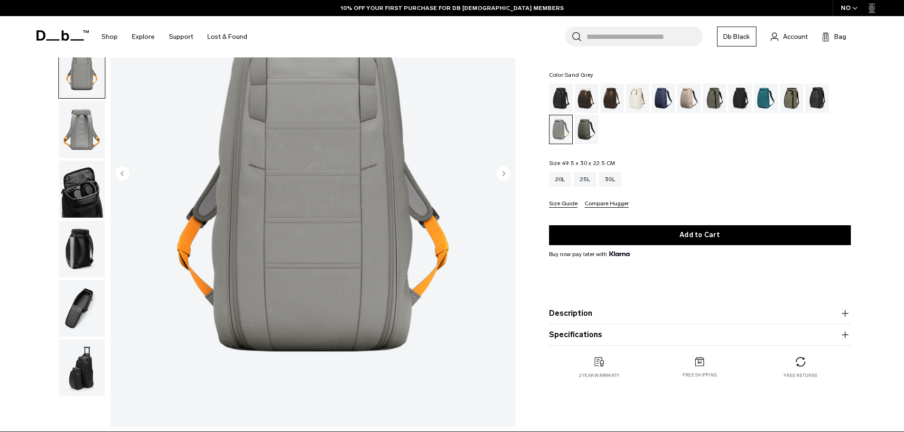
click at [72, 144] on img "button" at bounding box center [82, 129] width 46 height 57
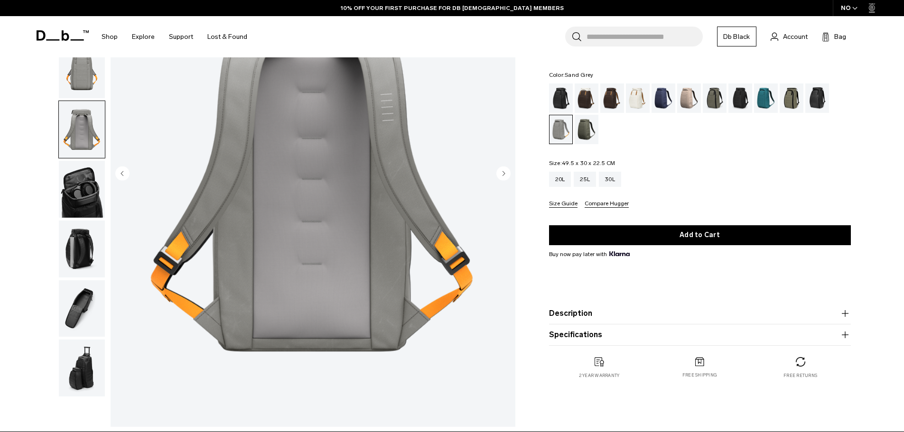
click at [64, 191] on img "button" at bounding box center [82, 189] width 46 height 57
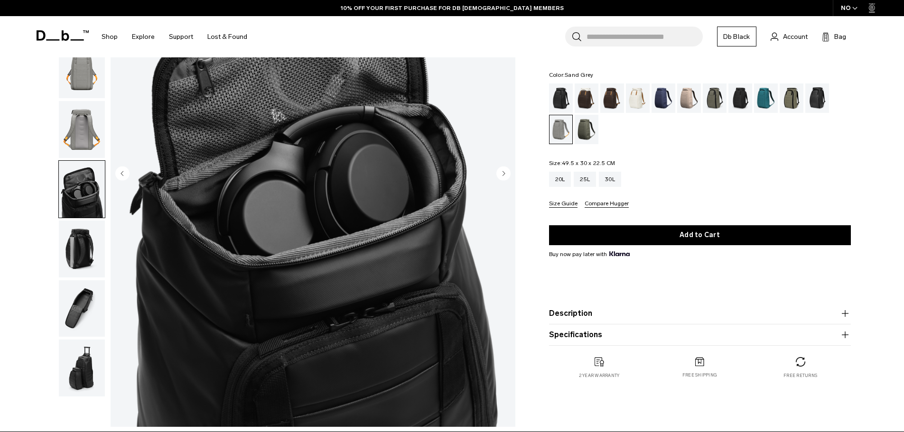
click at [68, 231] on img "button" at bounding box center [82, 249] width 46 height 57
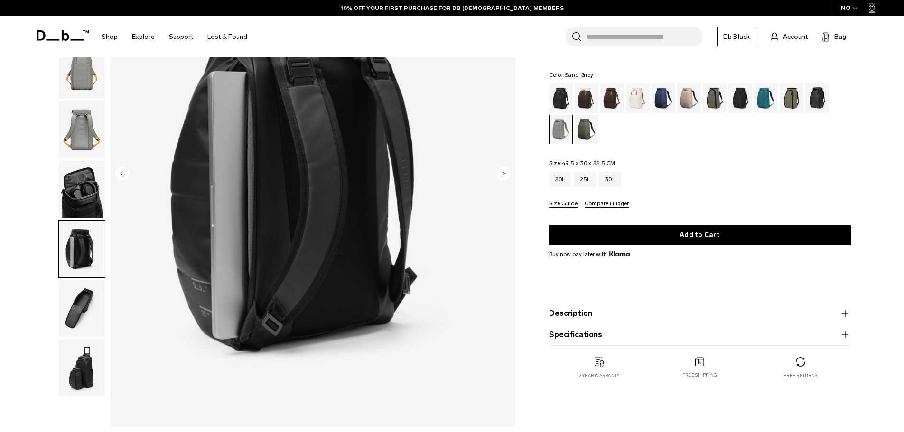
scroll to position [237, 0]
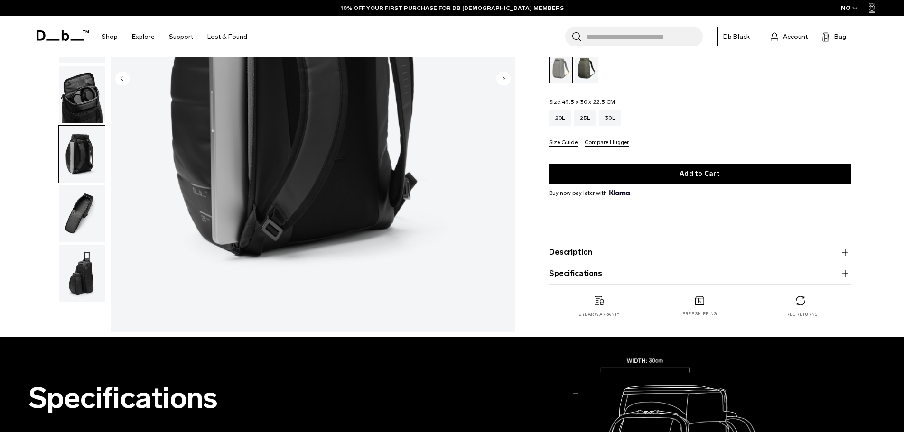
click at [74, 243] on button "button" at bounding box center [81, 214] width 47 height 58
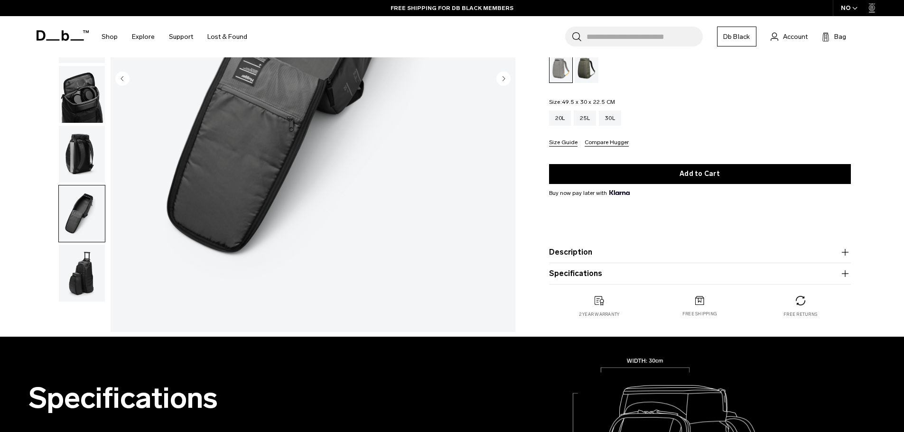
click at [77, 277] on img "button" at bounding box center [82, 273] width 46 height 57
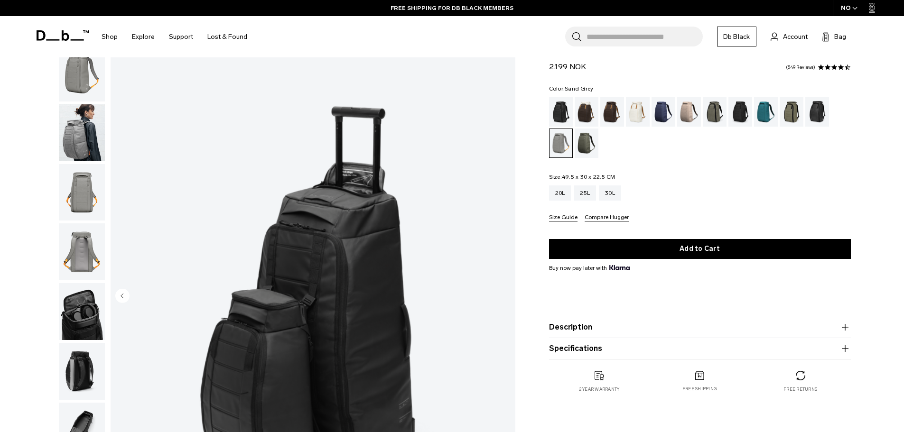
scroll to position [0, 0]
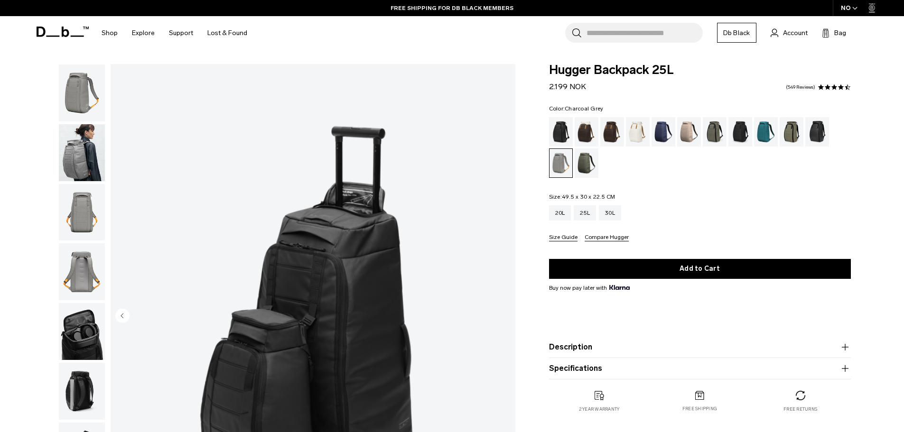
click at [743, 131] on div "Charcoal Grey" at bounding box center [741, 131] width 24 height 29
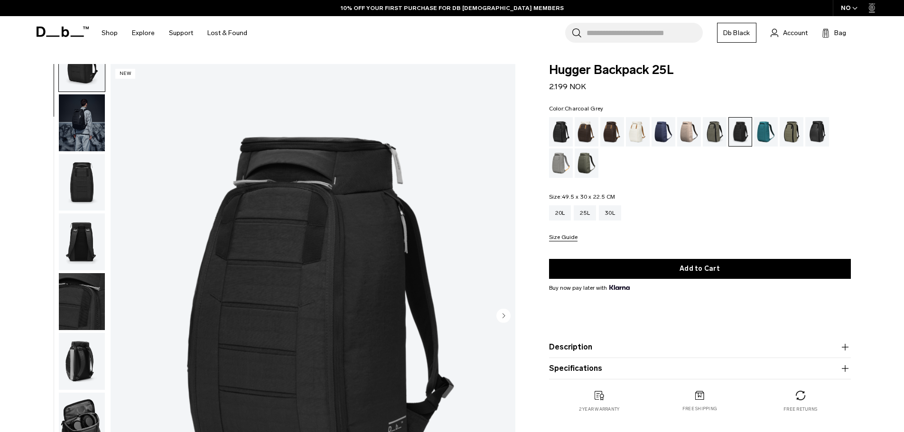
click at [86, 119] on img "button" at bounding box center [82, 122] width 46 height 57
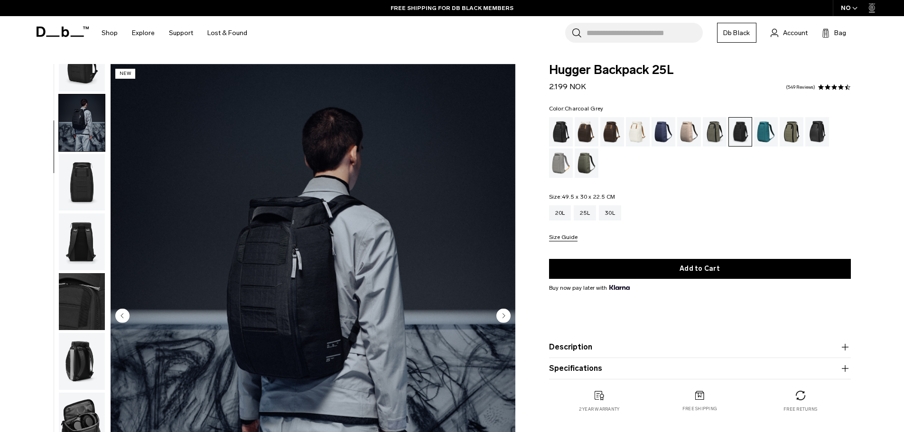
click at [82, 183] on img "button" at bounding box center [82, 182] width 46 height 57
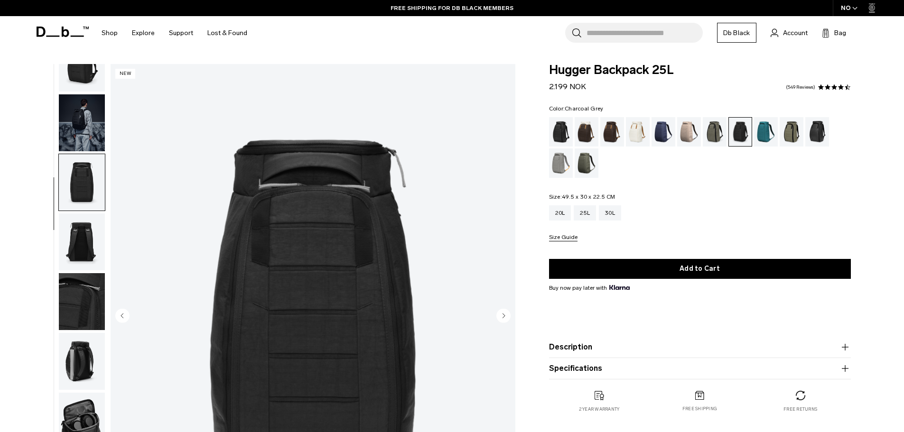
click at [86, 248] on img "button" at bounding box center [82, 242] width 46 height 57
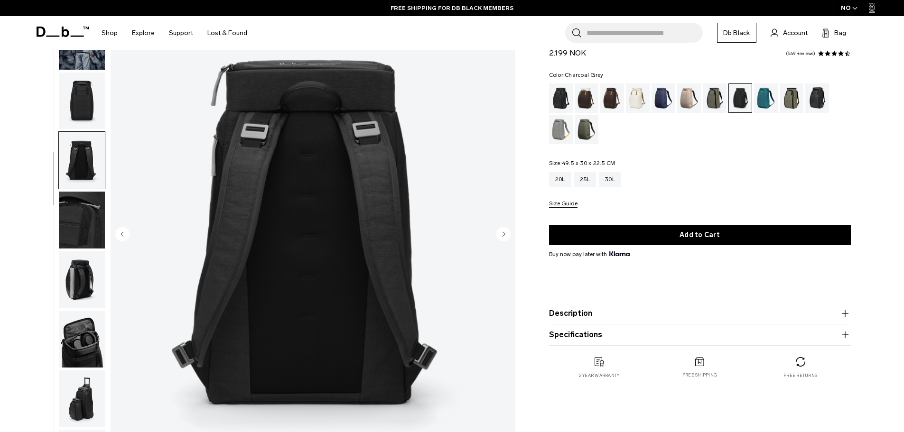
scroll to position [95, 0]
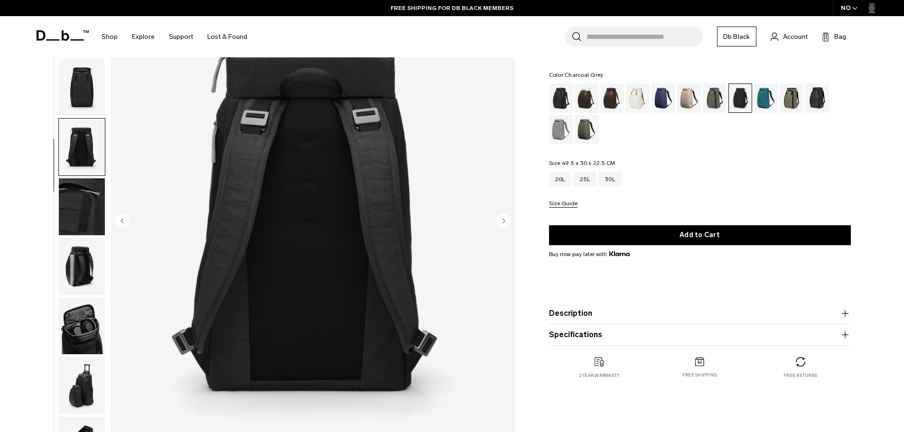
click at [86, 248] on img "button" at bounding box center [82, 266] width 46 height 57
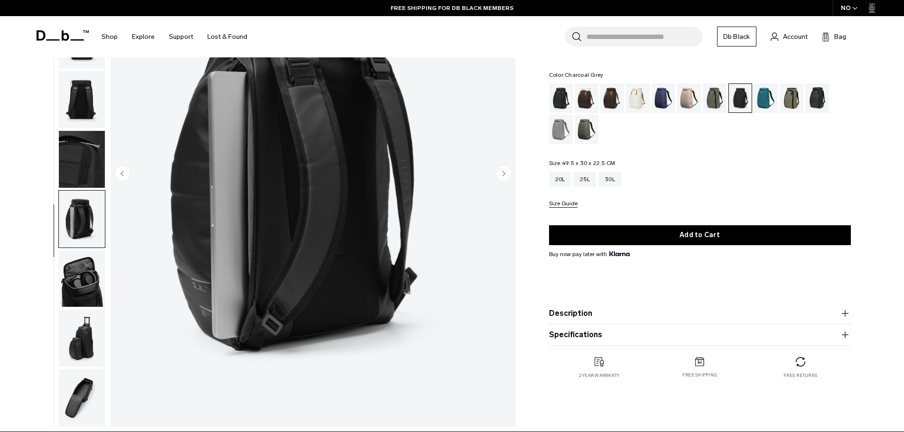
click at [86, 262] on img "button" at bounding box center [82, 279] width 46 height 57
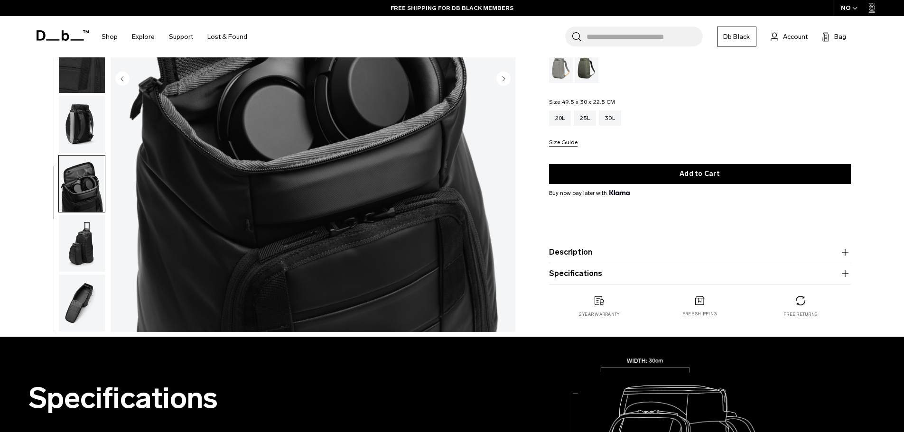
click at [86, 262] on img "button" at bounding box center [82, 243] width 46 height 57
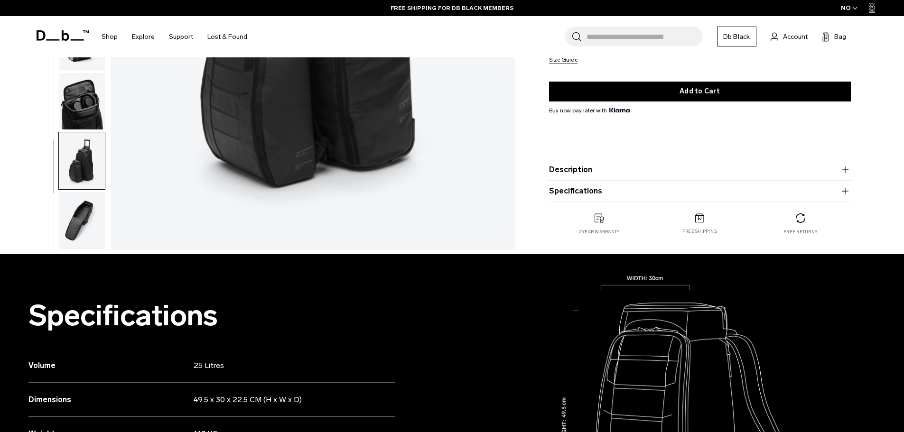
scroll to position [332, 0]
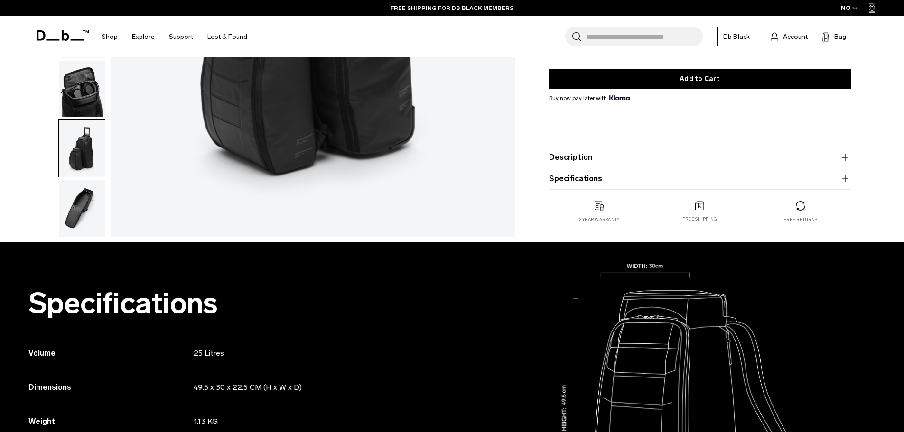
click at [81, 227] on img "button" at bounding box center [82, 208] width 46 height 57
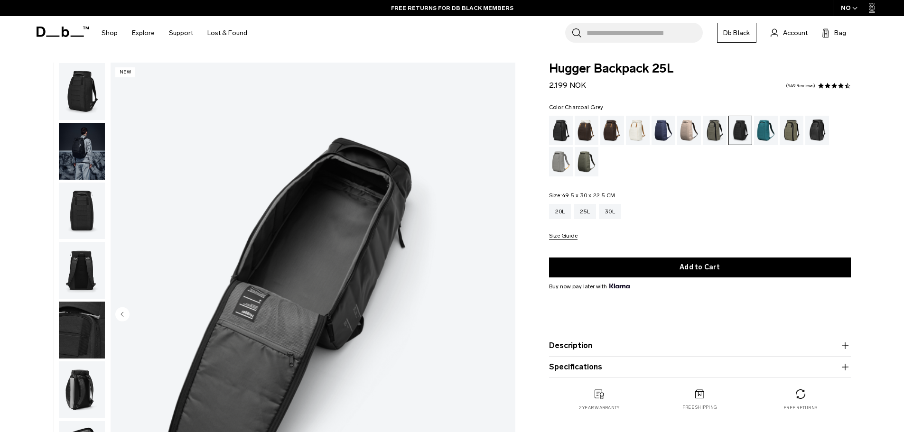
scroll to position [0, 0]
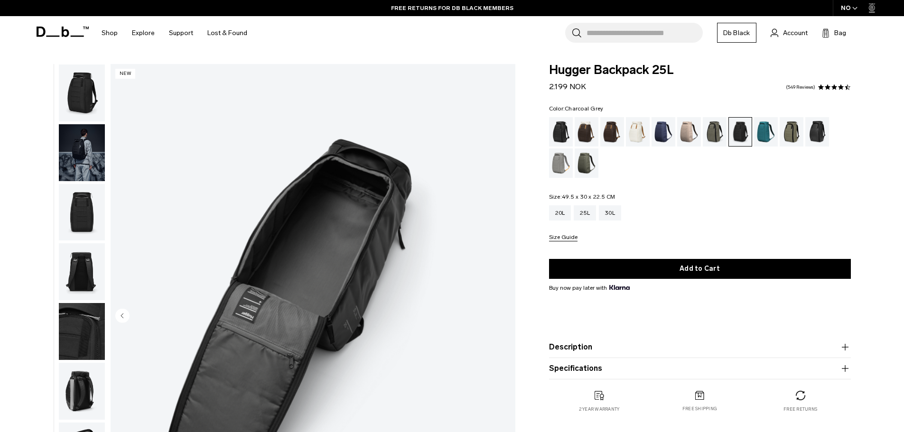
click at [85, 105] on img "button" at bounding box center [82, 93] width 46 height 57
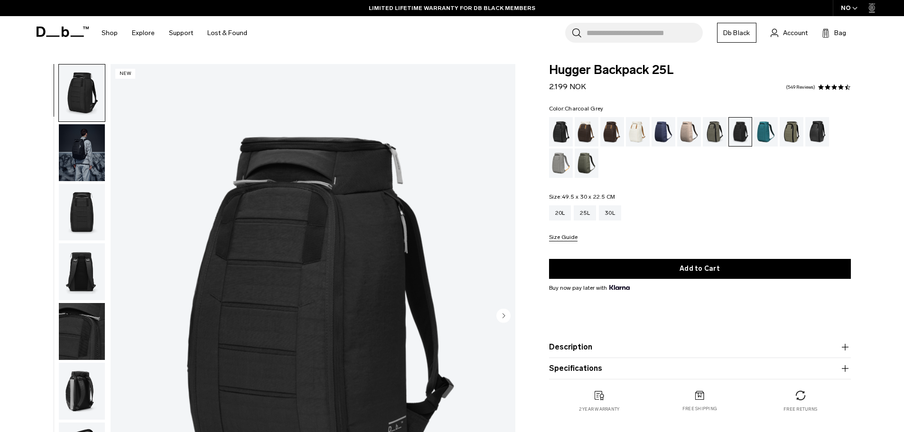
click at [560, 236] on button "Size Guide" at bounding box center [563, 237] width 28 height 7
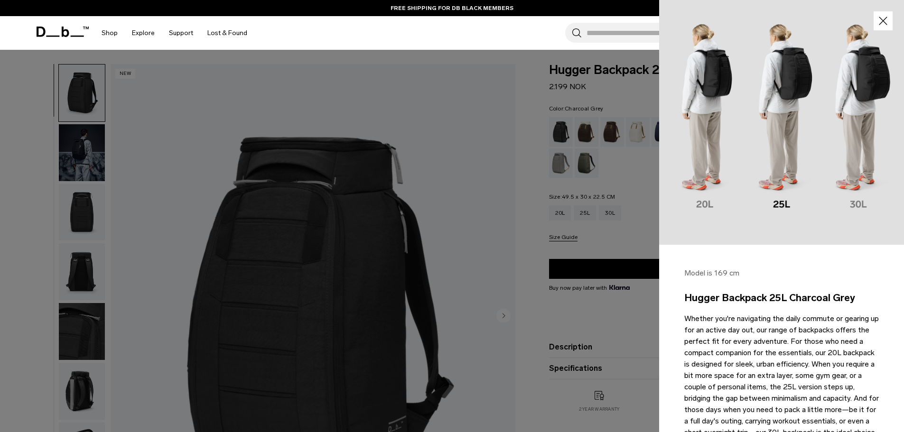
click at [383, 215] on div at bounding box center [452, 216] width 904 height 432
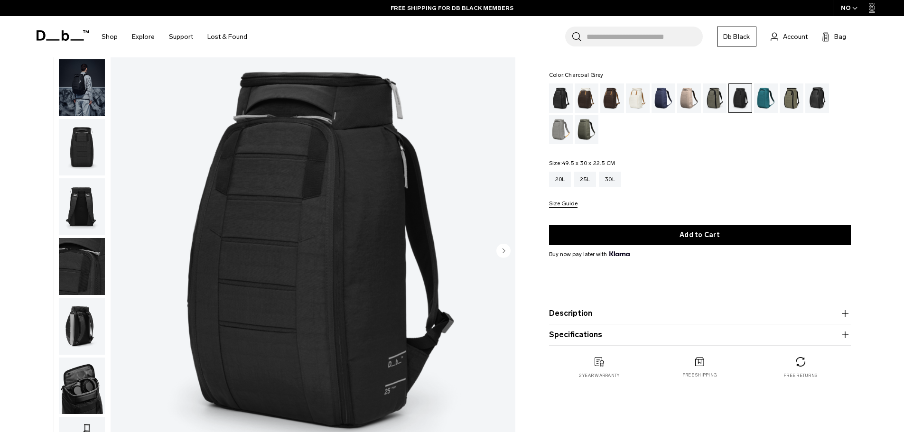
scroll to position [47, 0]
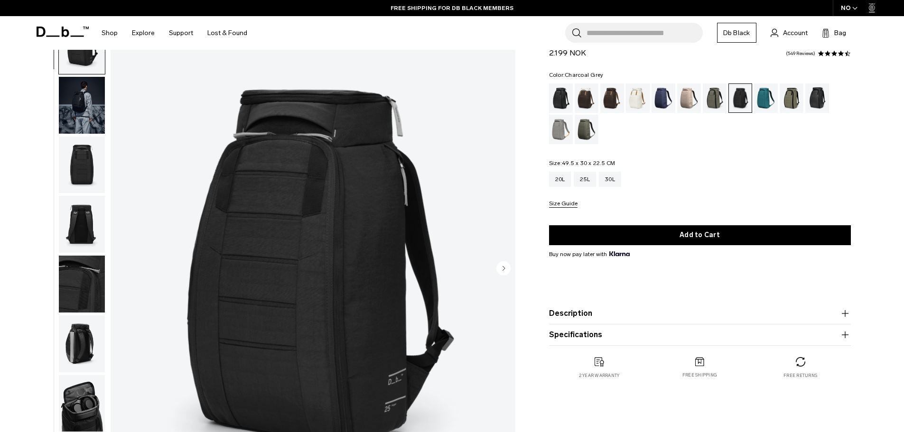
click at [504, 270] on circle "Next slide" at bounding box center [503, 268] width 14 height 14
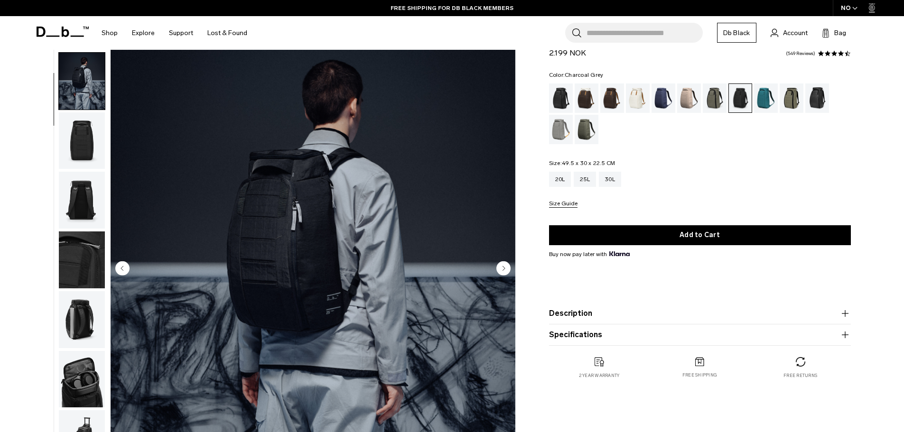
scroll to position [30, 0]
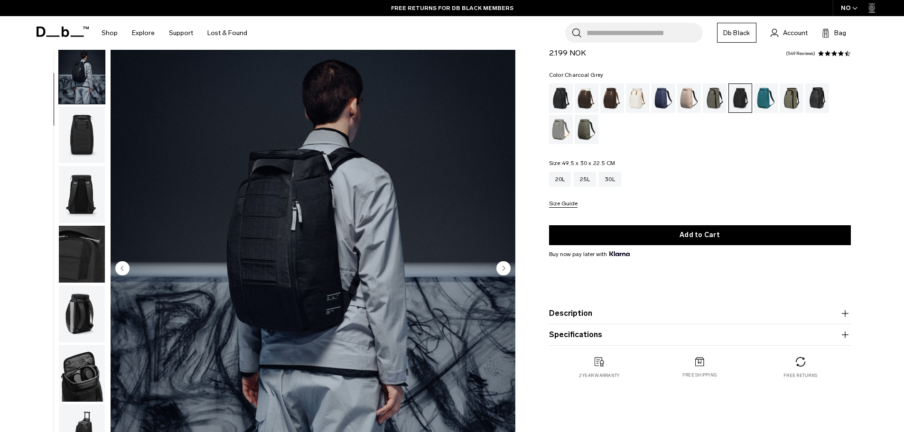
click at [504, 270] on circle "Next slide" at bounding box center [503, 268] width 14 height 14
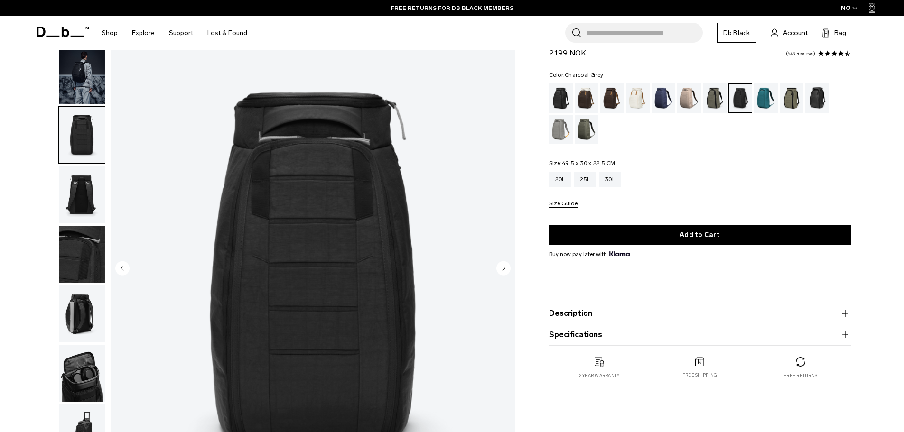
click at [504, 270] on circle "Next slide" at bounding box center [503, 268] width 14 height 14
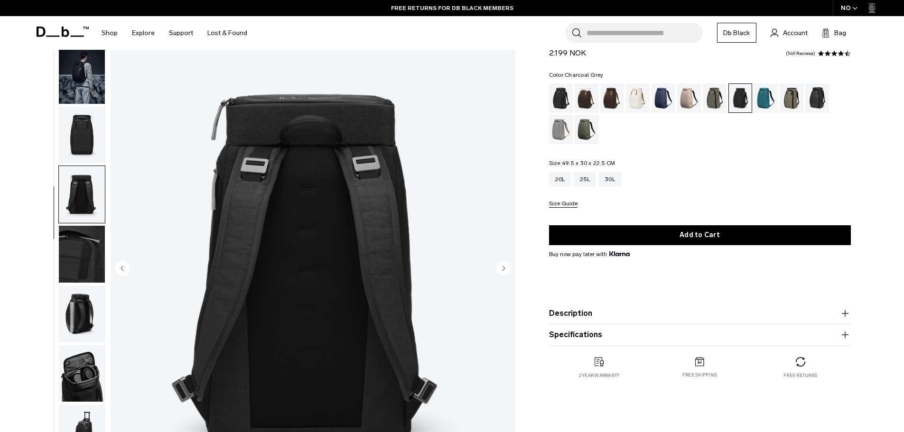
click at [504, 270] on circle "Next slide" at bounding box center [503, 268] width 14 height 14
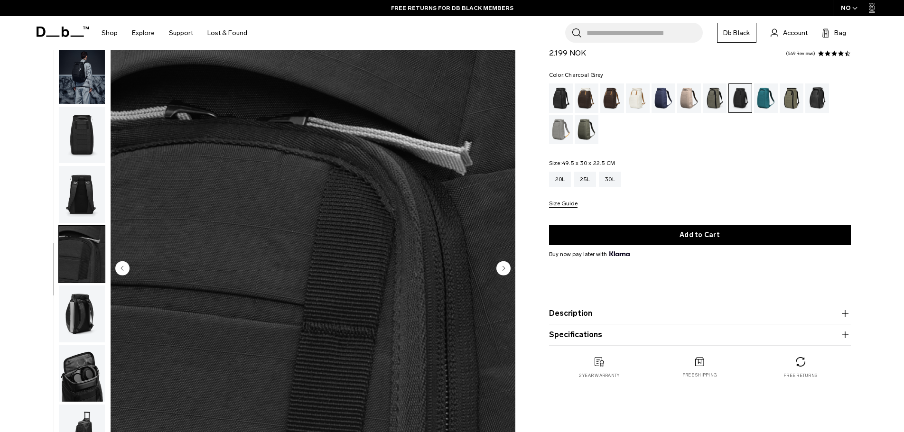
click at [504, 270] on circle "Next slide" at bounding box center [503, 268] width 14 height 14
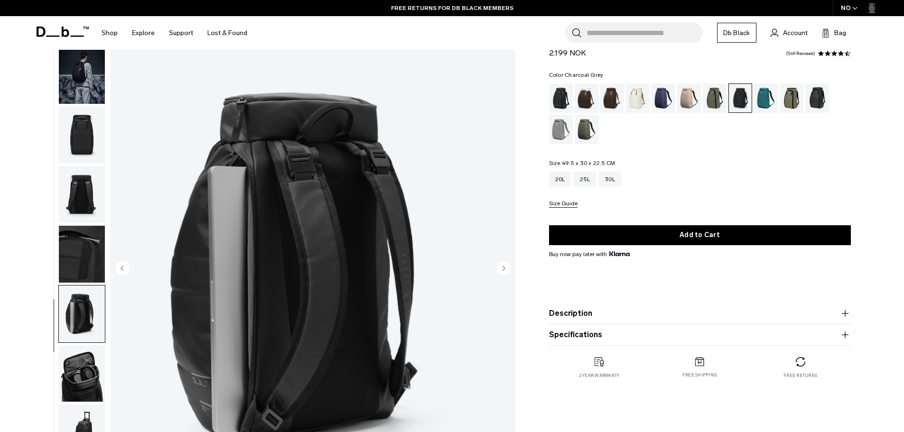
click at [504, 270] on circle "Next slide" at bounding box center [503, 268] width 14 height 14
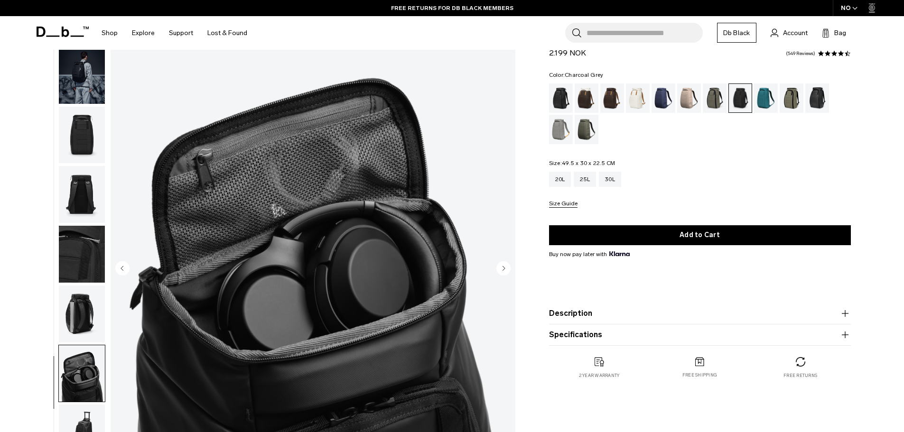
click at [504, 270] on circle "Next slide" at bounding box center [503, 268] width 14 height 14
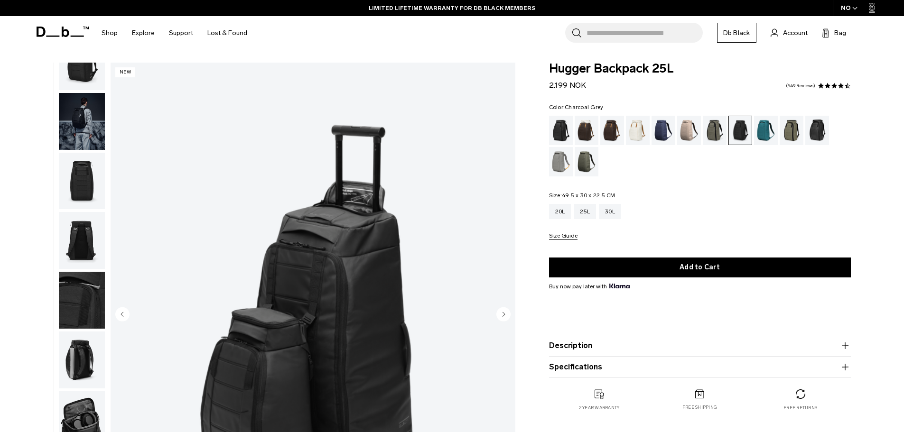
scroll to position [0, 0]
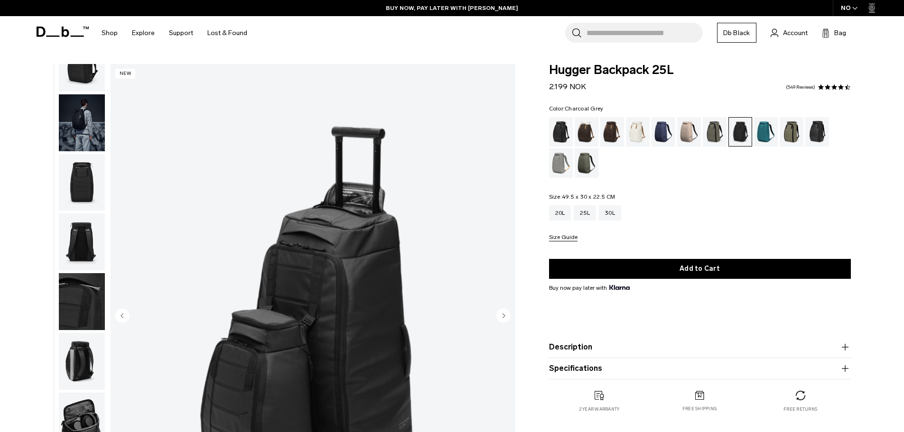
click at [46, 35] on icon at bounding box center [63, 32] width 52 height 10
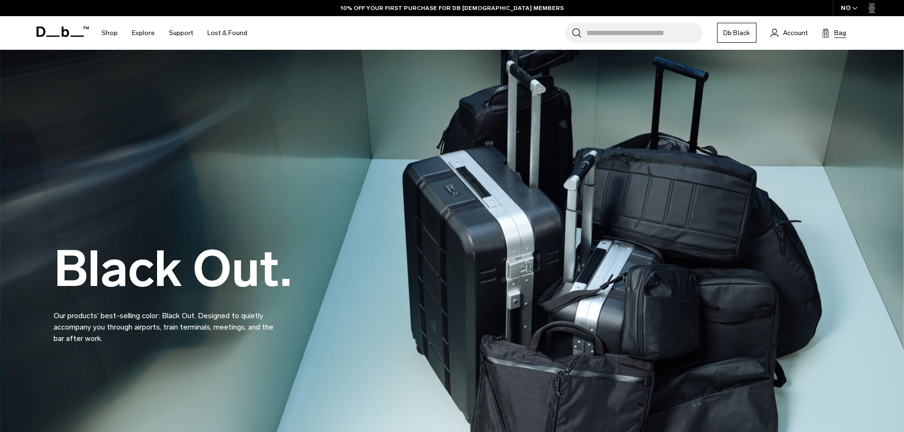
click at [830, 34] on button "Bag (0)" at bounding box center [834, 32] width 24 height 11
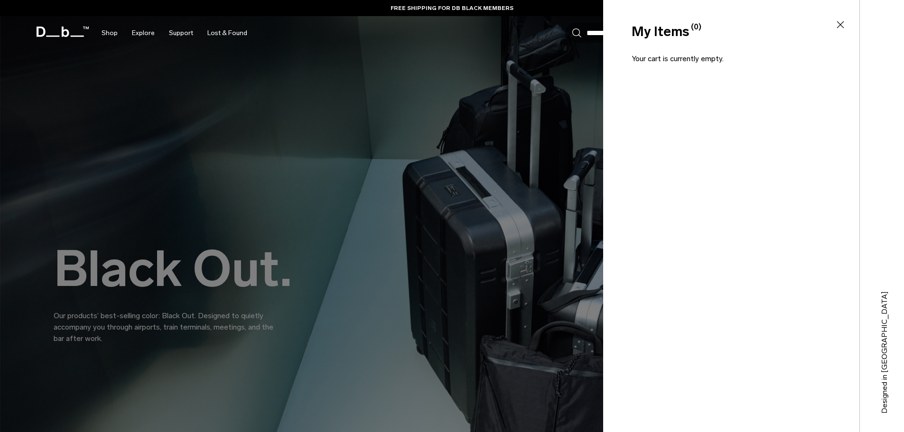
click at [844, 21] on icon at bounding box center [840, 24] width 11 height 11
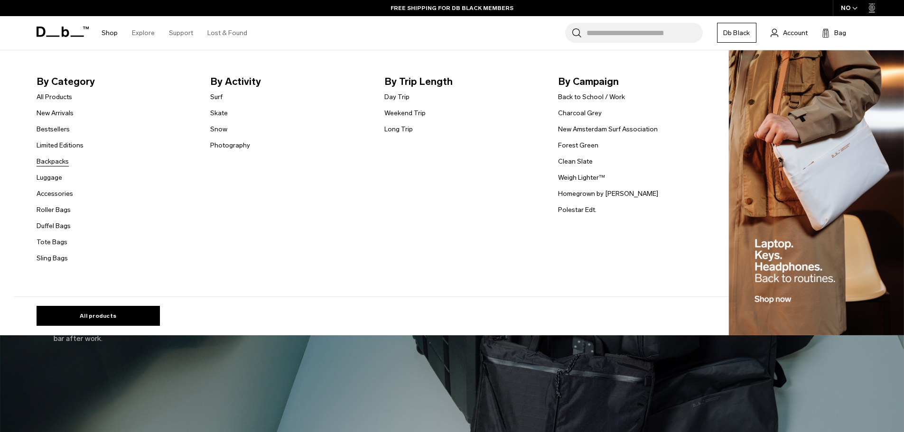
click at [49, 163] on link "Backpacks" at bounding box center [53, 162] width 32 height 10
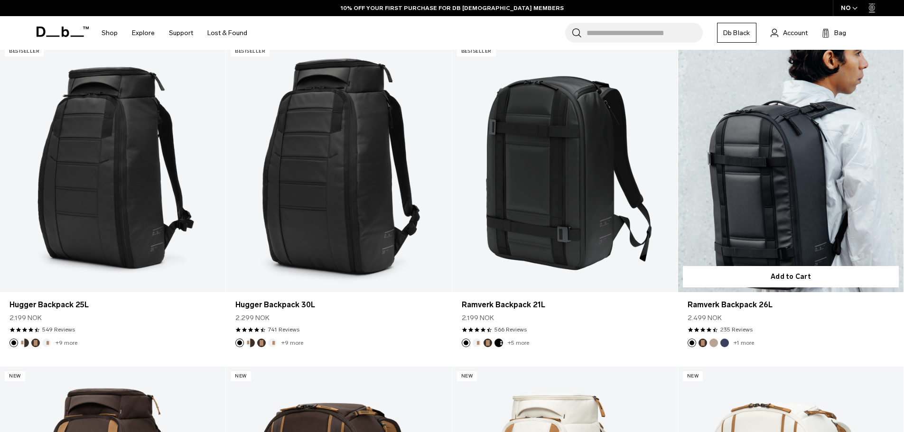
click at [782, 171] on link "Ramverk Backpack 26L" at bounding box center [790, 167] width 225 height 251
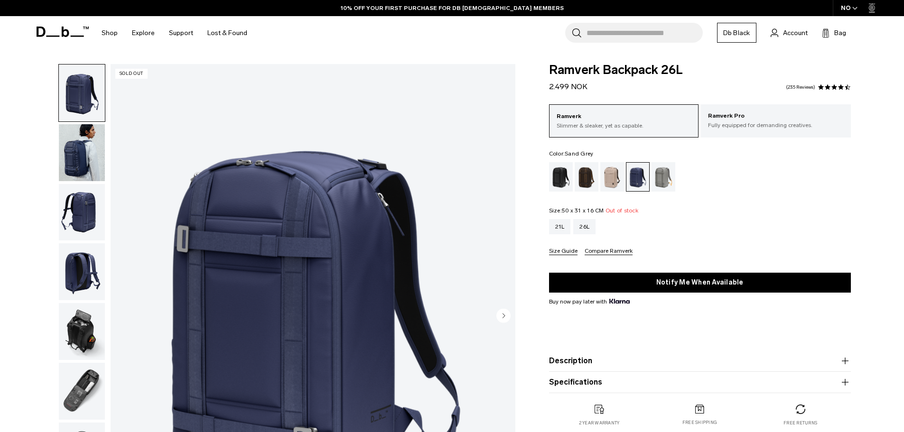
click at [665, 175] on div "Sand Grey" at bounding box center [664, 176] width 24 height 29
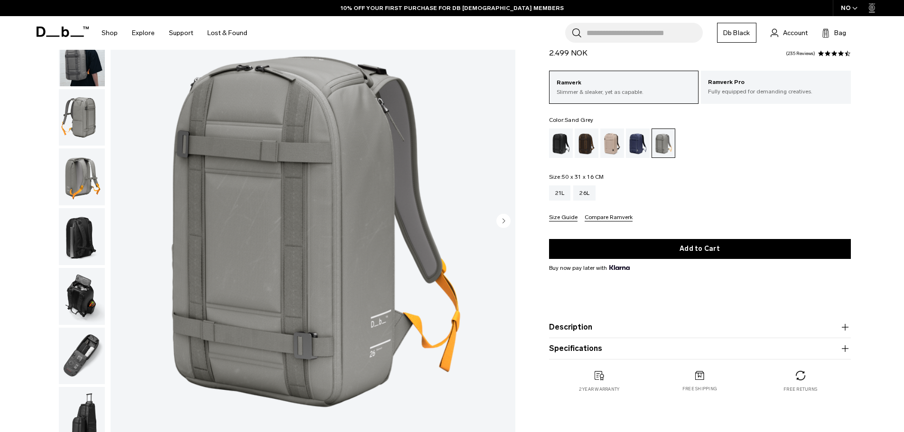
click at [510, 216] on icon "Next slide" at bounding box center [503, 221] width 14 height 14
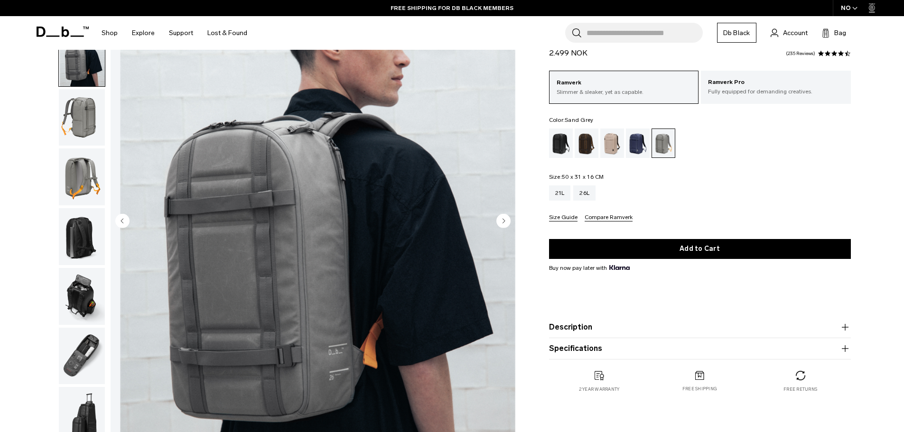
click at [512, 216] on img "2 / 8" at bounding box center [313, 221] width 405 height 505
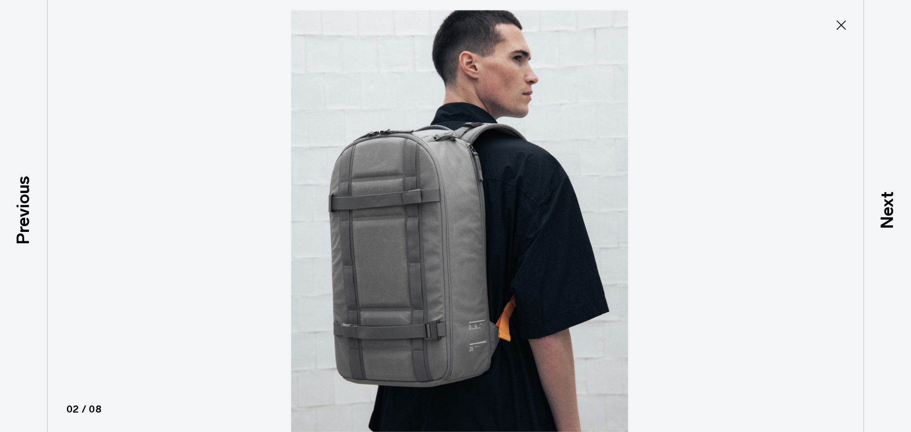
click at [840, 29] on icon at bounding box center [841, 25] width 15 height 15
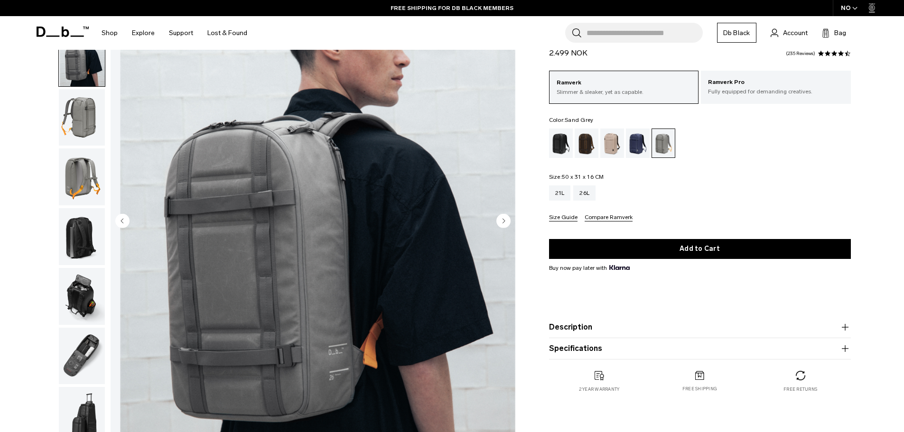
click at [502, 221] on circle "Next slide" at bounding box center [503, 221] width 14 height 14
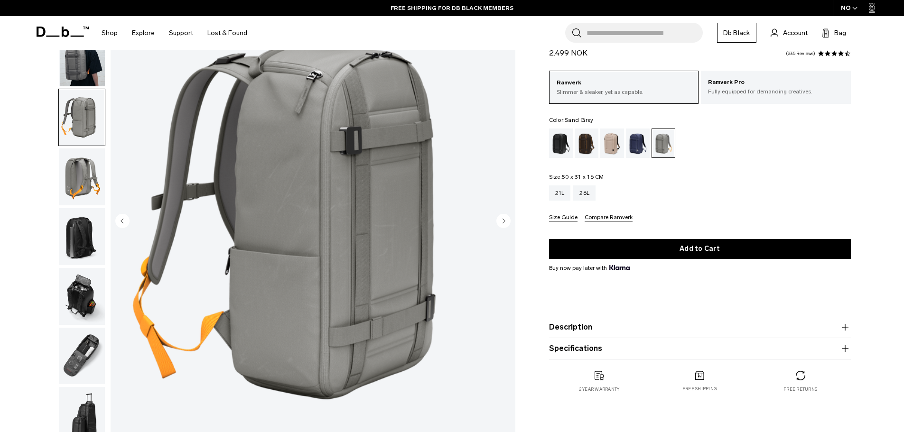
click at [502, 221] on circle "Next slide" at bounding box center [503, 221] width 14 height 14
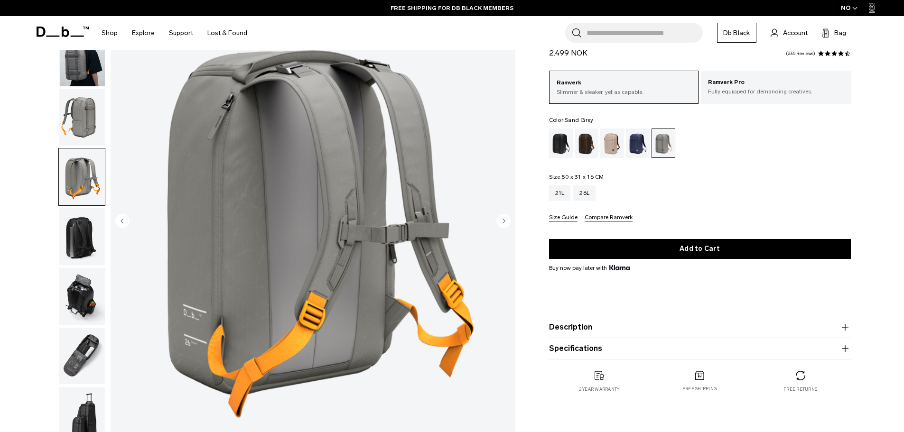
click at [502, 221] on circle "Next slide" at bounding box center [503, 221] width 14 height 14
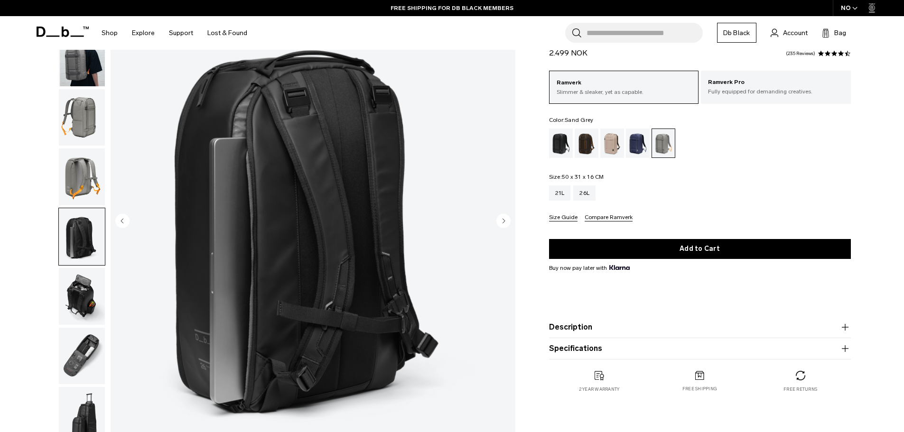
click at [502, 221] on circle "Next slide" at bounding box center [503, 221] width 14 height 14
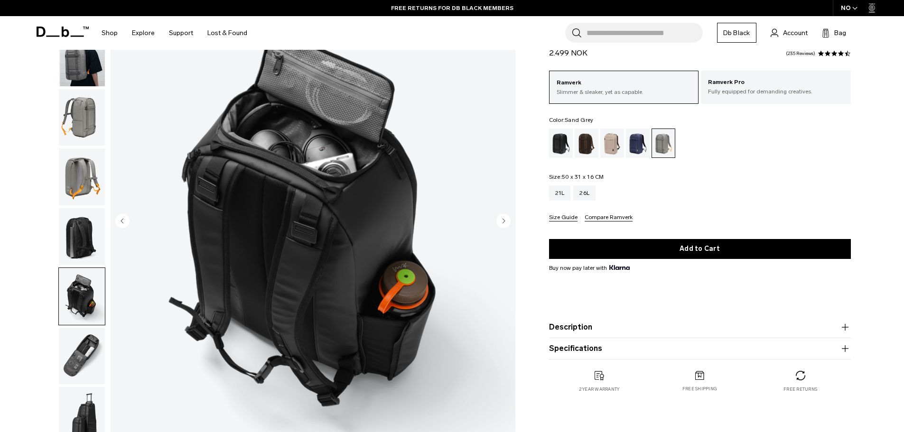
click at [502, 221] on circle "Next slide" at bounding box center [503, 221] width 14 height 14
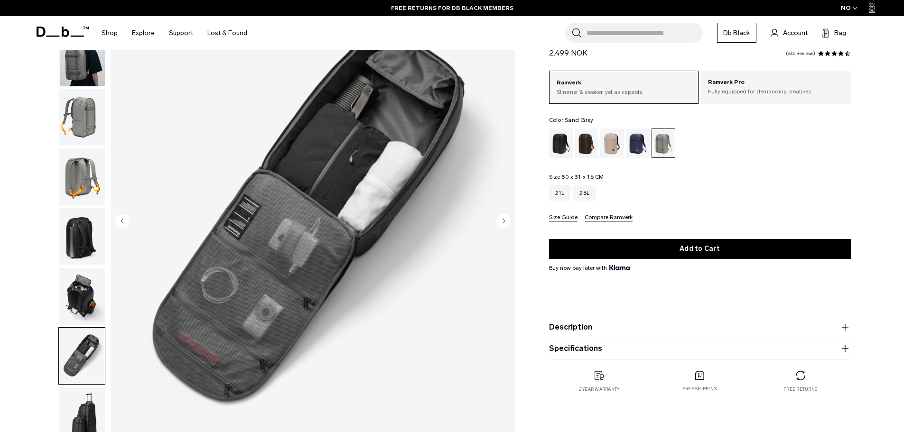
click at [502, 221] on circle "Next slide" at bounding box center [503, 221] width 14 height 14
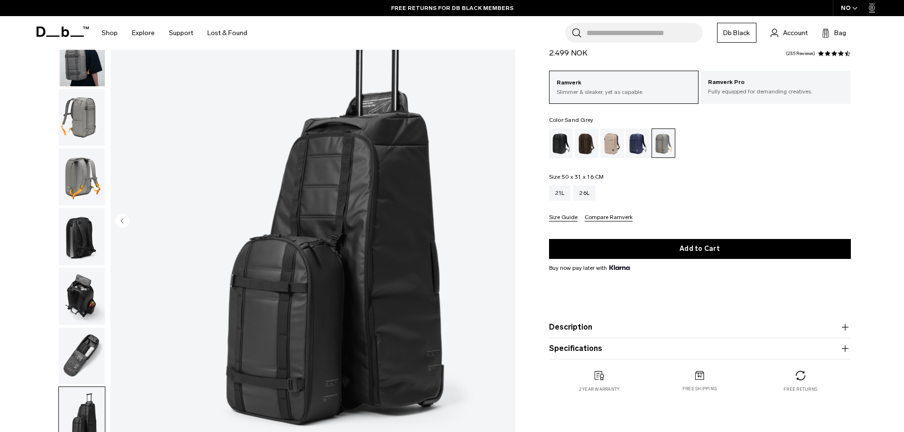
click at [502, 221] on img "8 / 8" at bounding box center [313, 221] width 405 height 505
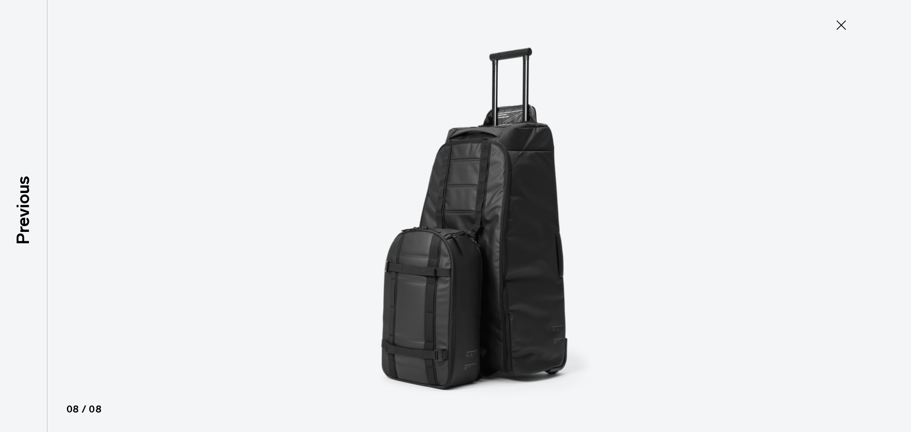
click at [502, 221] on img at bounding box center [455, 216] width 427 height 432
click at [840, 29] on icon at bounding box center [841, 25] width 15 height 15
